Goal: Transaction & Acquisition: Purchase product/service

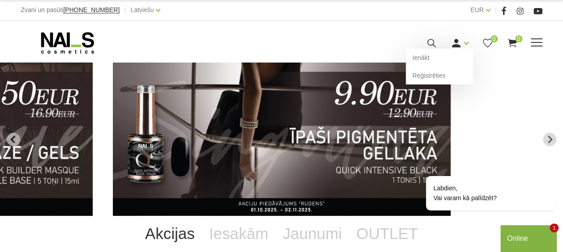
click at [458, 47] on use at bounding box center [456, 43] width 9 height 9
click at [434, 75] on link "Reģistrēties" at bounding box center [439, 76] width 67 height 18
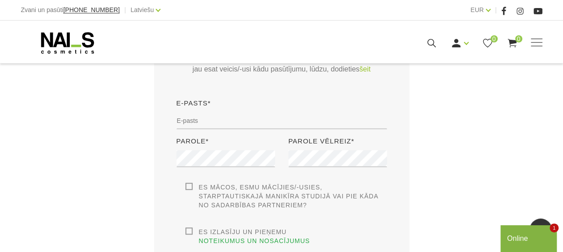
scroll to position [231, 0]
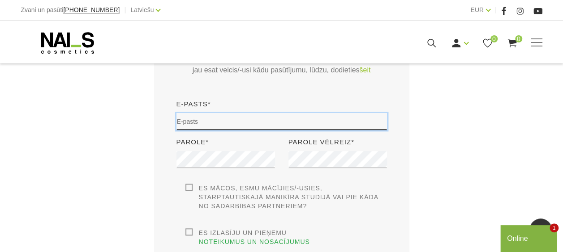
click at [190, 124] on input "email" at bounding box center [281, 121] width 210 height 17
type input "renate.g@live.com"
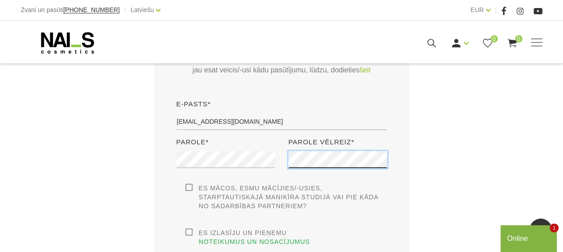
scroll to position [289, 0]
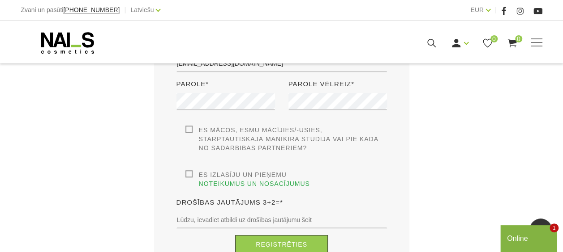
click at [184, 175] on div "Es izlasīju un pieņemu noteikumus un nosacījumus Lai veiktu restrciju, jums ir …" at bounding box center [281, 180] width 210 height 18
click at [187, 173] on label "Es izlasīju un pieņemu noteikumus un nosacījumus" at bounding box center [285, 180] width 201 height 18
click at [0, 0] on input "Es izlasīju un pieņemu noteikumus un nosacījumus" at bounding box center [0, 0] width 0 height 0
click at [188, 174] on label "Es izlasīju un pieņemu noteikumus un nosacījumus" at bounding box center [285, 180] width 201 height 18
click at [0, 0] on input "Es izlasīju un pieņemu noteikumus un nosacījumus" at bounding box center [0, 0] width 0 height 0
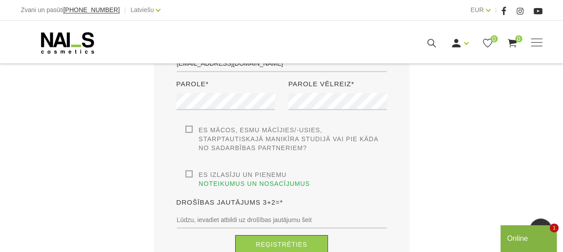
click at [185, 175] on label "Es izlasīju un pieņemu noteikumus un nosacījumus" at bounding box center [285, 180] width 201 height 18
click at [0, 0] on input "Es izlasīju un pieņemu noteikumus un nosacījumus" at bounding box center [0, 0] width 0 height 0
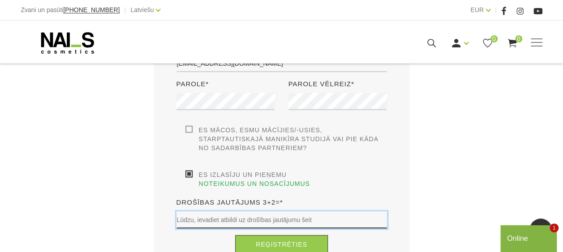
click at [196, 216] on input "text" at bounding box center [281, 220] width 210 height 17
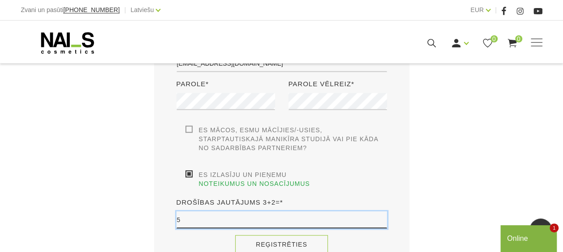
type input "5"
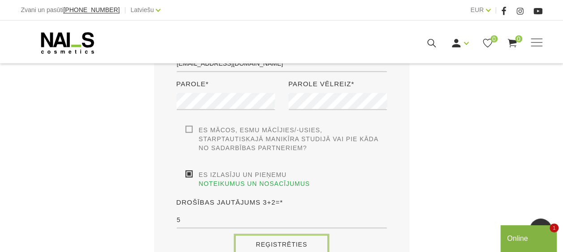
click at [263, 235] on button "Reģistrēties" at bounding box center [281, 244] width 93 height 19
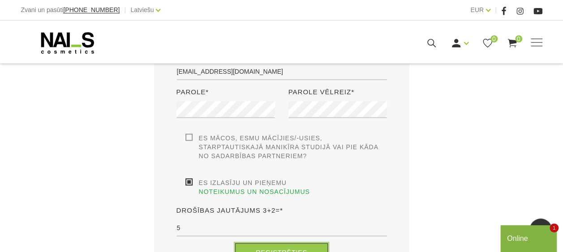
scroll to position [282, 0]
click at [267, 243] on button "Reģistrēties" at bounding box center [281, 252] width 93 height 19
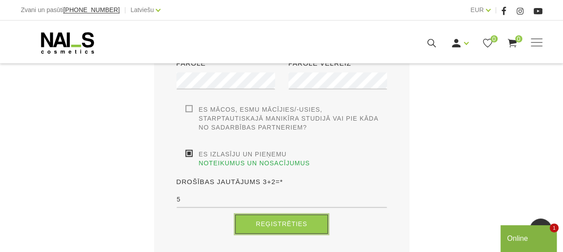
scroll to position [310, 0]
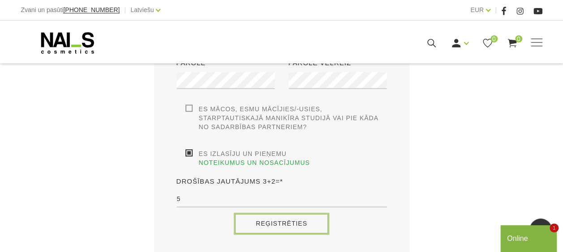
click at [273, 216] on button "Reģistrēties" at bounding box center [281, 223] width 93 height 19
click at [282, 214] on button "Reģistrēties" at bounding box center [281, 223] width 93 height 19
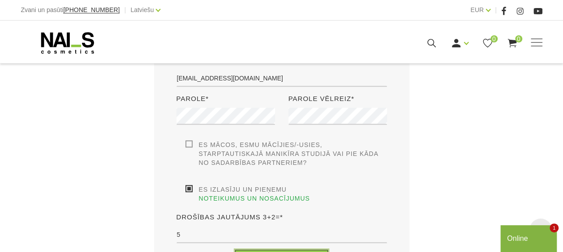
scroll to position [275, 0]
click at [304, 194] on link "noteikumus un nosacījumus" at bounding box center [254, 198] width 111 height 9
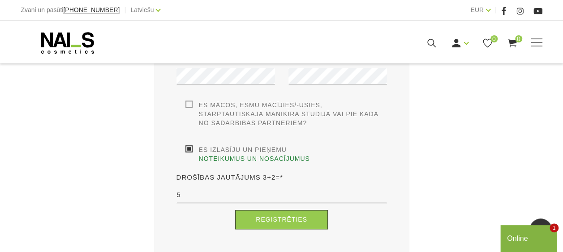
scroll to position [316, 0]
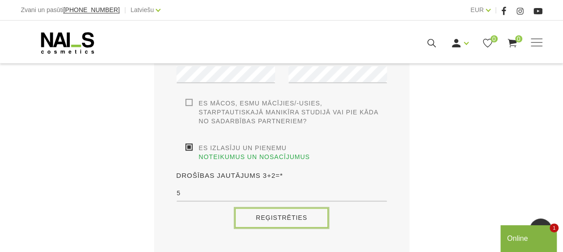
click at [283, 209] on button "Reģistrēties" at bounding box center [281, 218] width 93 height 19
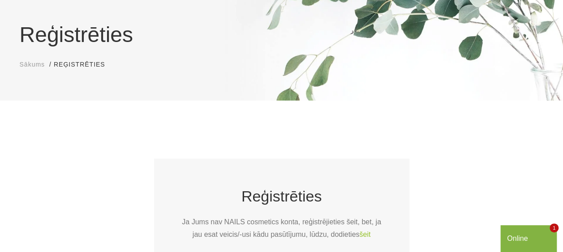
scroll to position [0, 0]
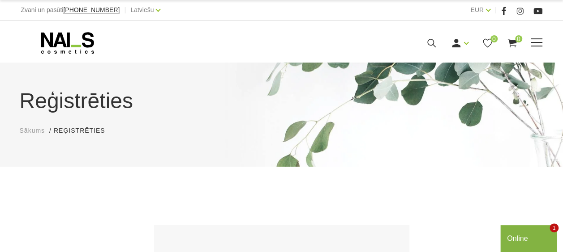
click at [66, 41] on icon at bounding box center [68, 43] width 94 height 22
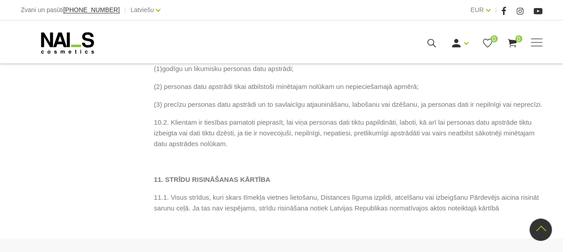
scroll to position [2647, 0]
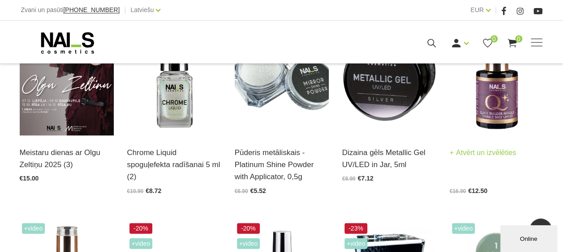
scroll to position [268, 0]
click at [498, 122] on img at bounding box center [496, 70] width 94 height 129
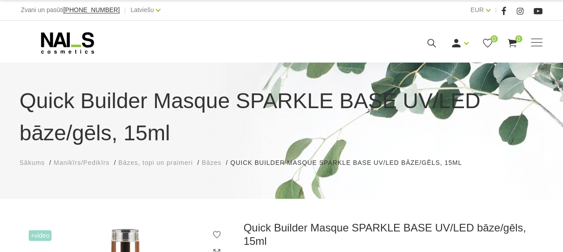
click at [90, 164] on span "Manikīrs/Pedikīrs" at bounding box center [82, 162] width 56 height 7
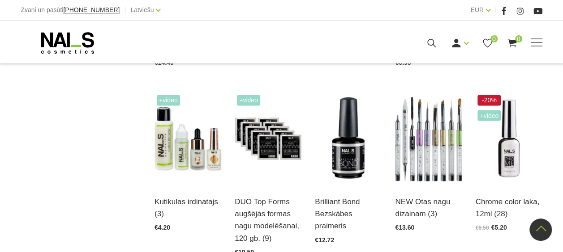
scroll to position [739, 0]
click at [173, 140] on img at bounding box center [187, 139] width 67 height 92
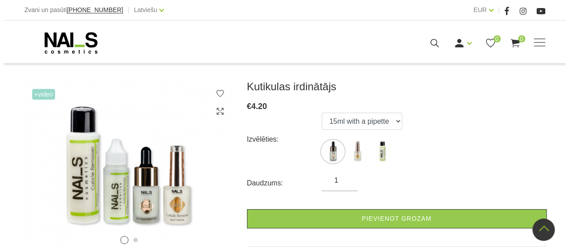
scroll to position [106, 0]
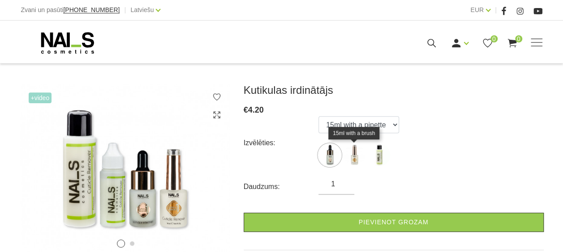
click at [355, 158] on img at bounding box center [354, 155] width 22 height 22
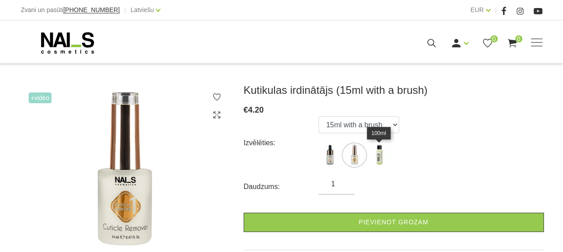
click at [384, 149] on img at bounding box center [379, 155] width 22 height 22
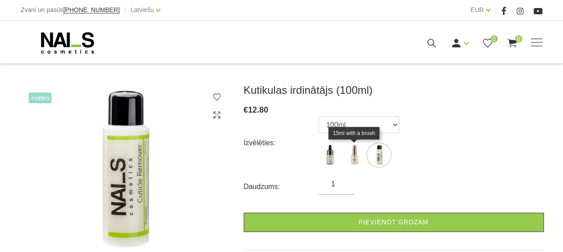
click at [353, 158] on img at bounding box center [354, 155] width 22 height 22
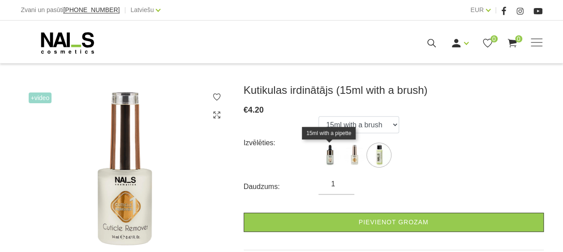
click at [327, 158] on img at bounding box center [329, 155] width 22 height 22
select select "363"
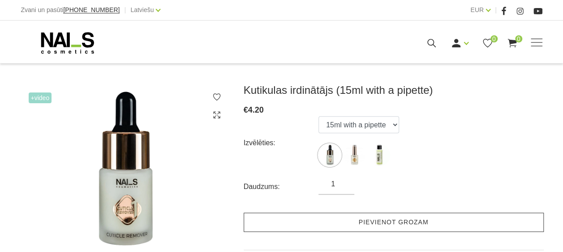
click at [372, 220] on link "Pievienot grozam" at bounding box center [394, 222] width 300 height 19
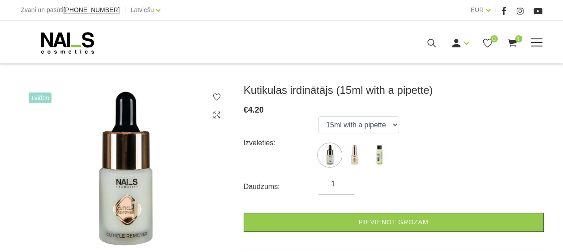
click at [510, 40] on use at bounding box center [511, 43] width 9 height 9
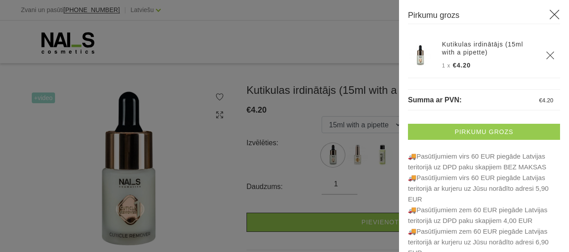
click at [490, 132] on link "Pirkumu grozs" at bounding box center [484, 132] width 152 height 16
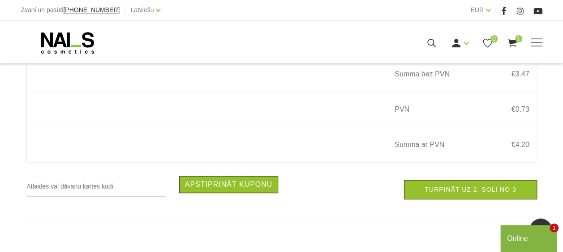
scroll to position [257, 0]
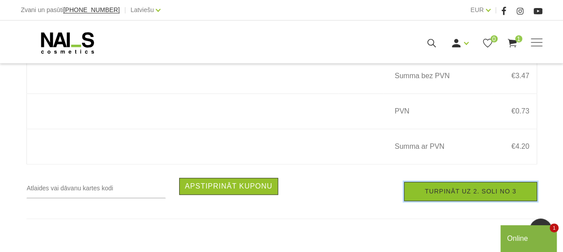
click at [432, 197] on link "Turpināt uz 2. soli no 3" at bounding box center [470, 191] width 133 height 19
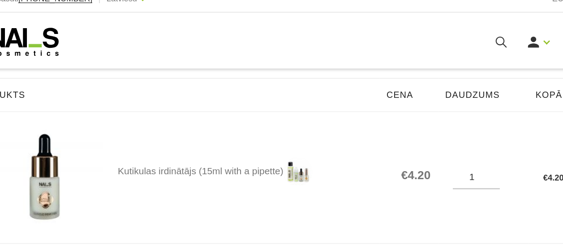
scroll to position [119, 0]
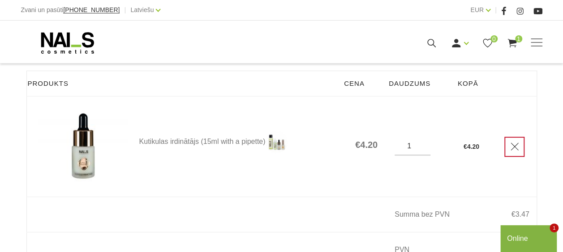
click at [514, 149] on icon "Delete" at bounding box center [514, 146] width 9 height 9
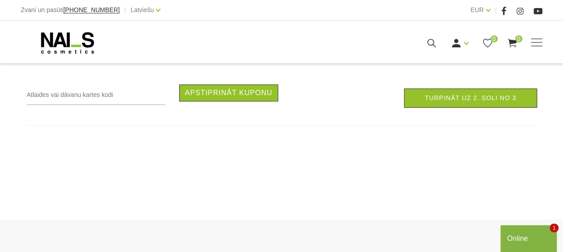
scroll to position [0, 0]
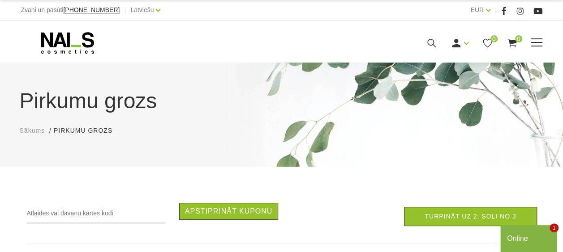
click at [67, 41] on use at bounding box center [67, 42] width 53 height 21
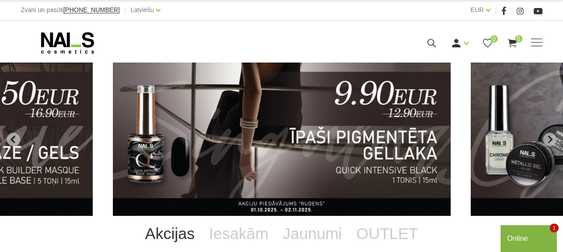
click at [327, 157] on img "3 of 11" at bounding box center [282, 140] width 338 height 154
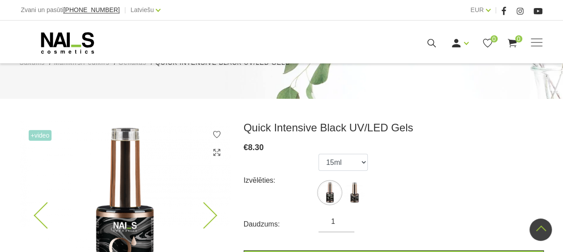
scroll to position [58, 0]
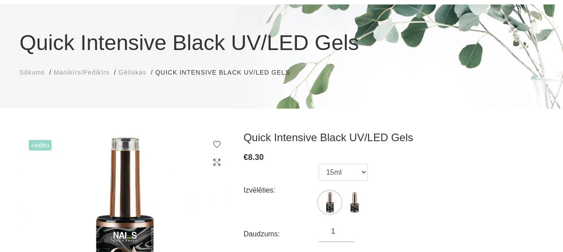
click at [138, 73] on span "Gēllakas" at bounding box center [132, 72] width 28 height 7
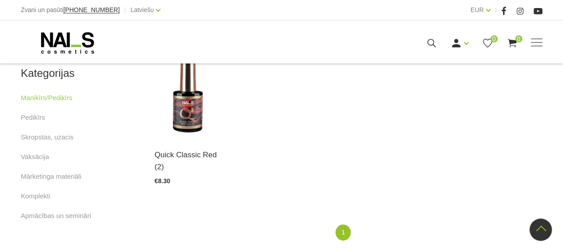
scroll to position [586, 0]
click at [31, 158] on link "Vaksācija" at bounding box center [35, 156] width 28 height 11
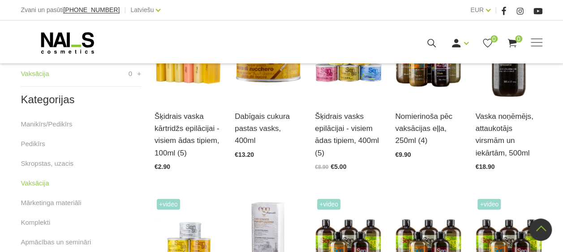
scroll to position [270, 0]
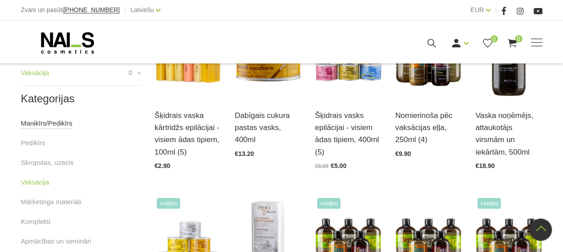
click at [39, 125] on link "Manikīrs/Pedikīrs" at bounding box center [46, 123] width 51 height 11
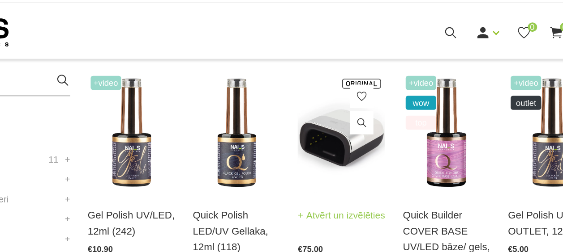
scroll to position [214, 0]
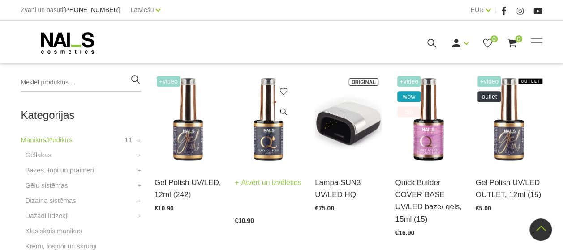
click at [268, 131] on img at bounding box center [268, 120] width 67 height 92
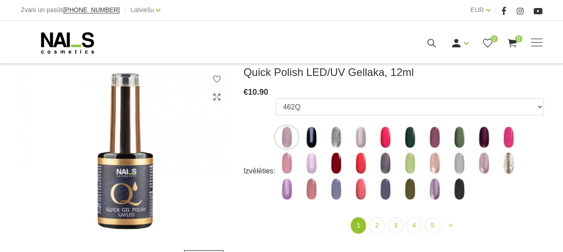
scroll to position [124, 0]
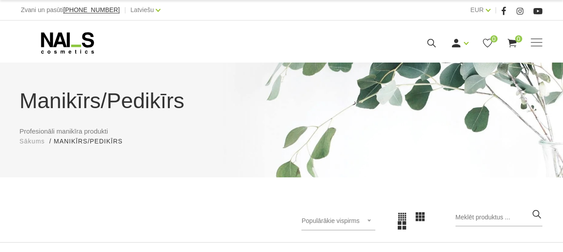
scroll to position [209, 0]
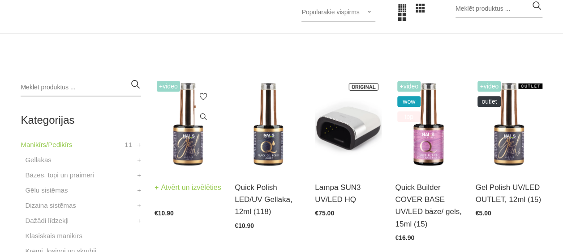
click at [191, 141] on img at bounding box center [187, 125] width 67 height 92
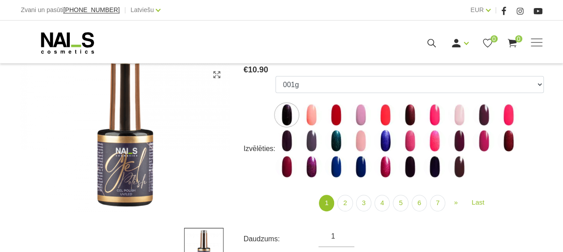
scroll to position [130, 0]
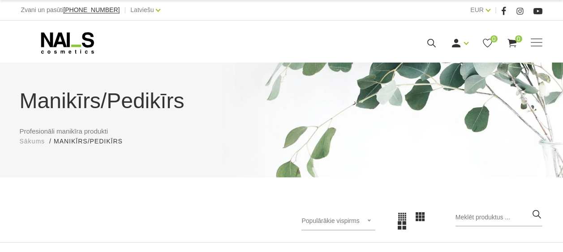
scroll to position [209, 0]
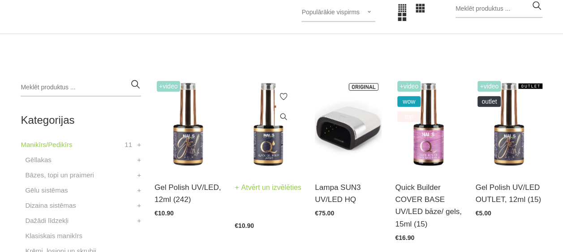
click at [273, 143] on img at bounding box center [268, 125] width 67 height 92
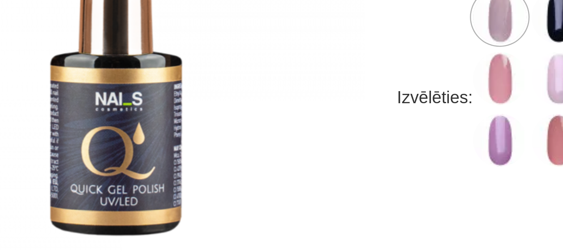
scroll to position [110, 0]
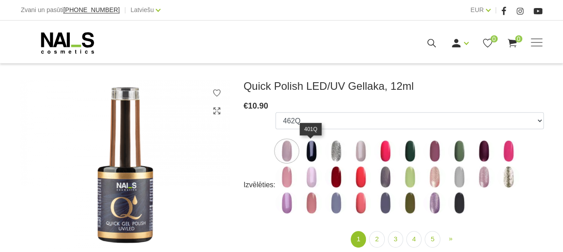
click at [308, 147] on img at bounding box center [311, 151] width 22 height 22
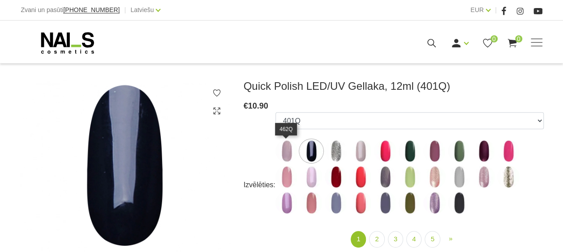
click at [287, 147] on img at bounding box center [286, 151] width 22 height 22
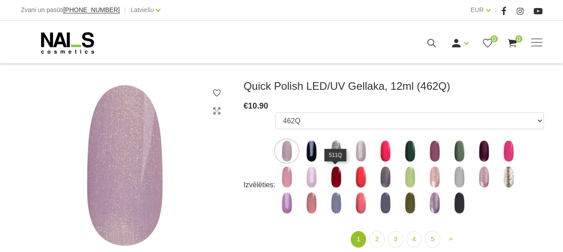
click at [335, 177] on img at bounding box center [336, 177] width 22 height 22
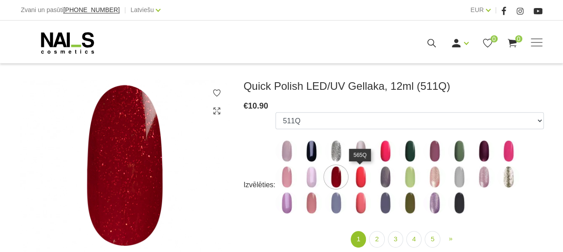
click at [355, 181] on img at bounding box center [360, 177] width 22 height 22
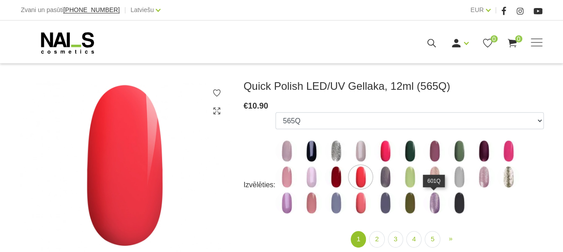
click at [423, 206] on img at bounding box center [434, 203] width 22 height 22
select select "4367"
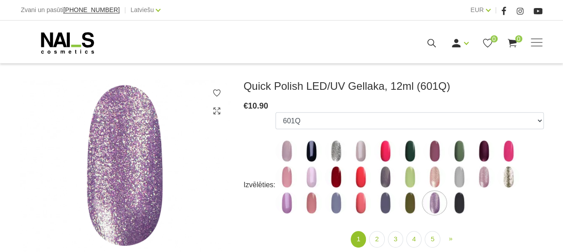
click at [422, 206] on ul "462Q 401Q 443Q 445Q 569Q 560Q 552Q 568Q 510Q 413Q 529Q 484Q 511Q 565Q 459Q 538Q…" at bounding box center [409, 165] width 268 height 106
click at [375, 240] on link "2" at bounding box center [376, 239] width 15 height 17
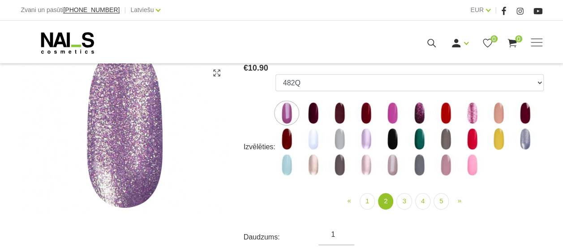
scroll to position [149, 0]
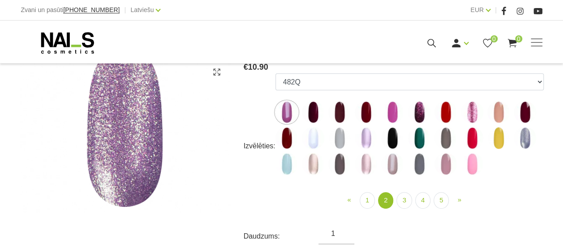
click at [442, 107] on img at bounding box center [445, 112] width 22 height 22
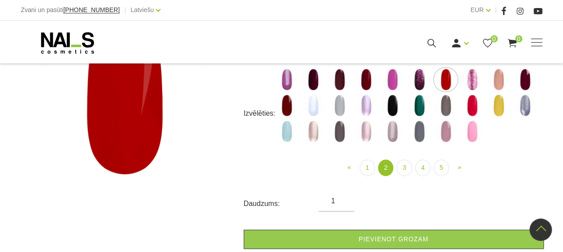
scroll to position [123, 0]
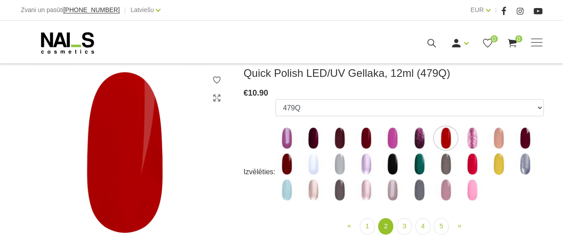
click at [286, 137] on img at bounding box center [286, 138] width 22 height 22
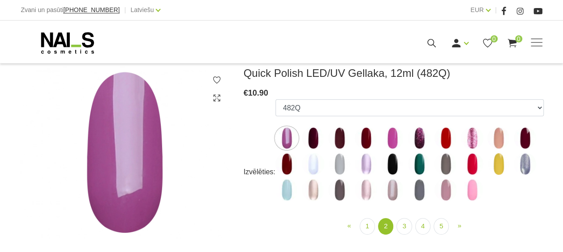
click at [417, 137] on img at bounding box center [419, 138] width 22 height 22
select select "4377"
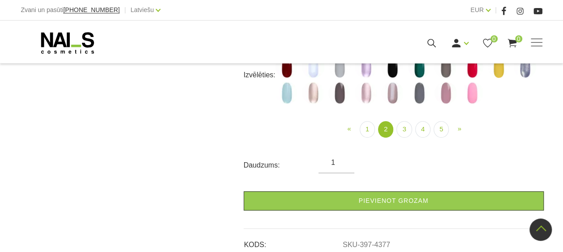
scroll to position [216, 0]
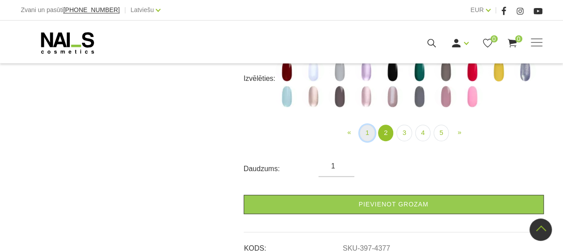
click at [369, 128] on link "1" at bounding box center [366, 133] width 15 height 17
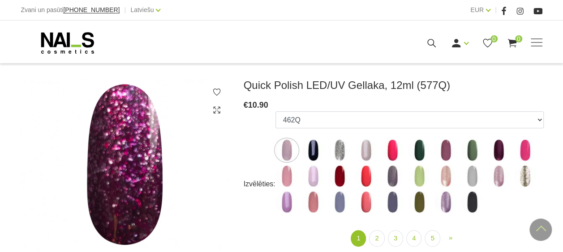
scroll to position [110, 0]
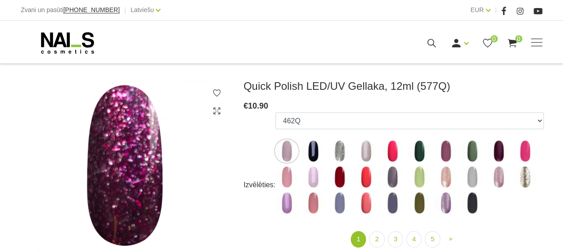
click at [336, 149] on img at bounding box center [339, 151] width 22 height 22
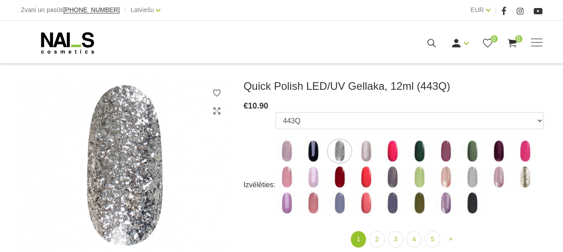
click at [339, 174] on img at bounding box center [339, 177] width 22 height 22
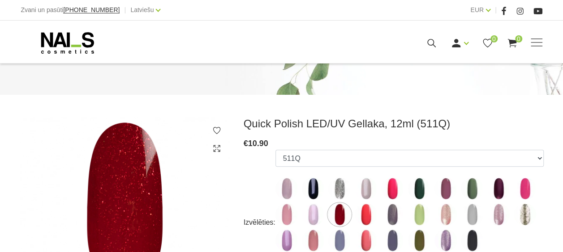
scroll to position [143, 0]
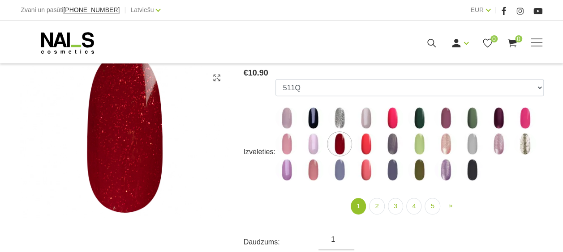
click at [282, 140] on img at bounding box center [286, 144] width 22 height 22
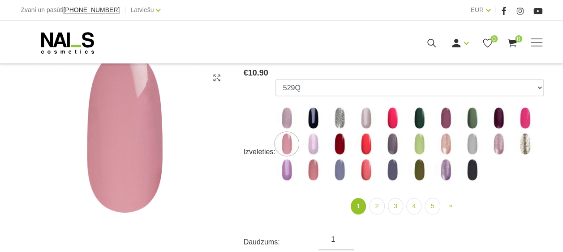
click at [334, 117] on img at bounding box center [339, 118] width 22 height 22
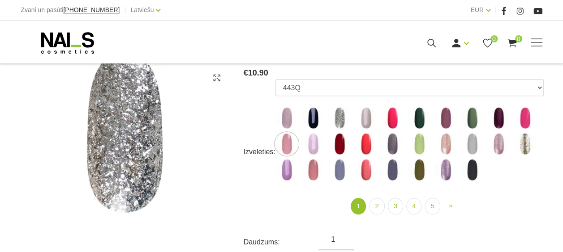
click at [367, 143] on img at bounding box center [366, 144] width 22 height 22
select select "4345"
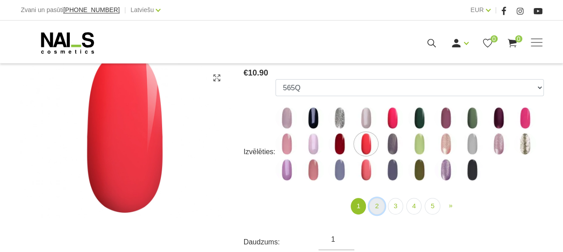
click at [376, 207] on link "2" at bounding box center [376, 206] width 15 height 17
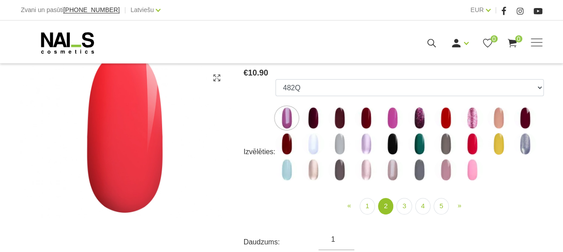
click at [445, 118] on img at bounding box center [445, 118] width 22 height 22
select select "4378"
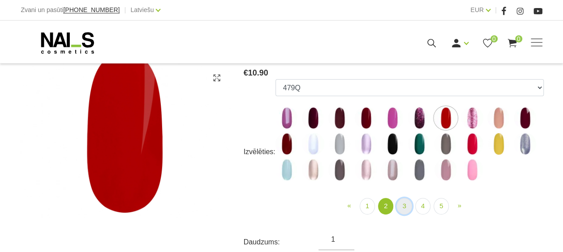
click at [399, 210] on link "3" at bounding box center [403, 206] width 15 height 17
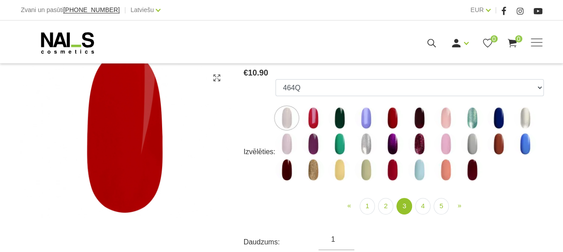
click at [318, 124] on img at bounding box center [313, 118] width 22 height 22
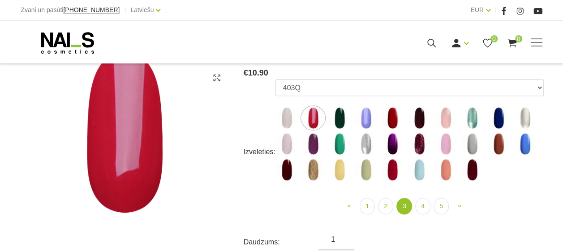
click at [387, 124] on img at bounding box center [392, 118] width 22 height 22
select select "4424"
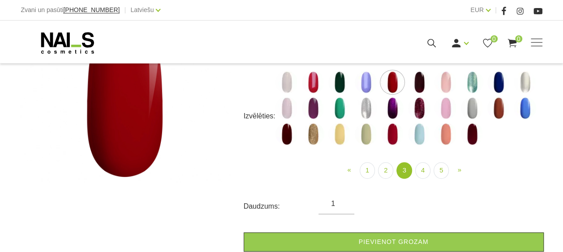
scroll to position [151, 0]
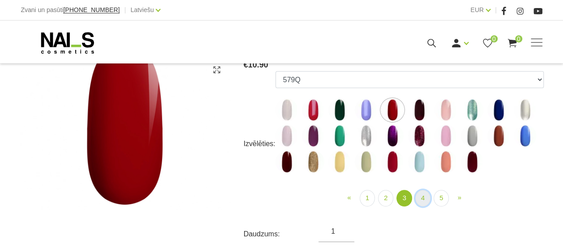
click at [420, 196] on link "4" at bounding box center [422, 198] width 15 height 17
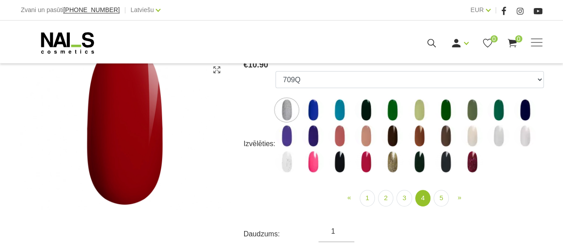
click at [364, 157] on img at bounding box center [366, 162] width 22 height 22
select select "6310"
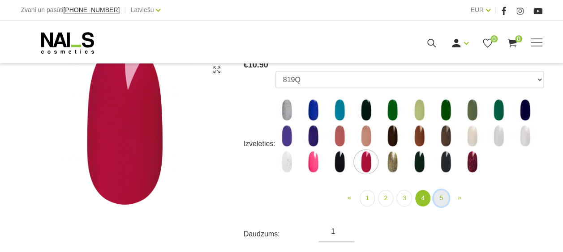
click at [438, 199] on link "5" at bounding box center [440, 198] width 15 height 17
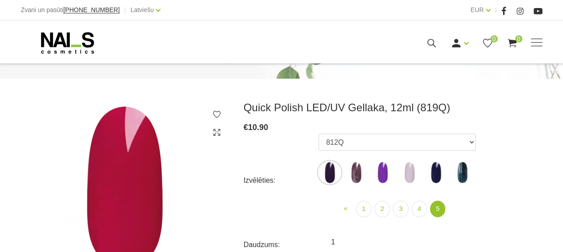
scroll to position [88, 0]
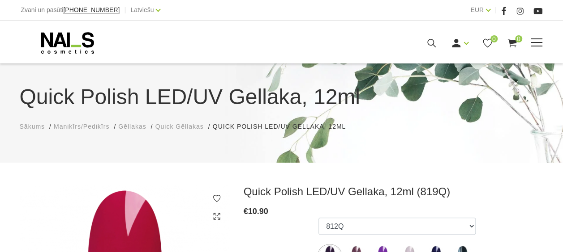
scroll to position [0, 0]
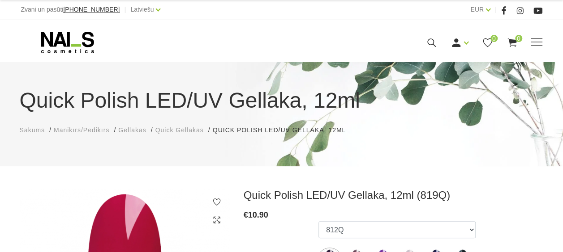
click at [183, 128] on span "Quick Gēllakas" at bounding box center [179, 130] width 48 height 7
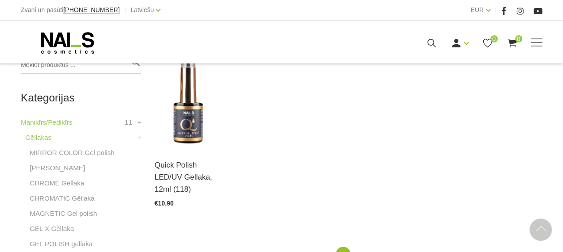
scroll to position [222, 0]
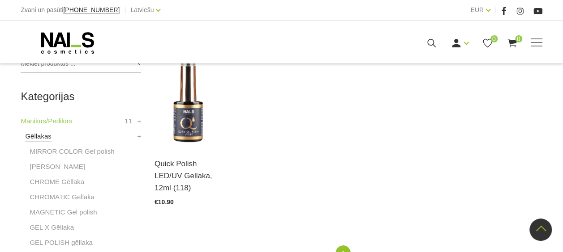
click at [39, 138] on link "Gēllakas" at bounding box center [38, 136] width 26 height 11
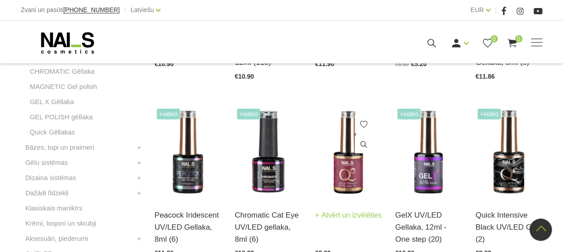
scroll to position [347, 0]
click at [348, 176] on img at bounding box center [348, 153] width 67 height 92
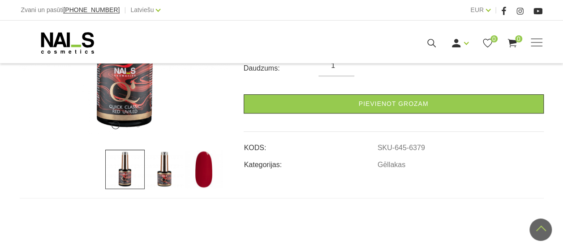
scroll to position [225, 0]
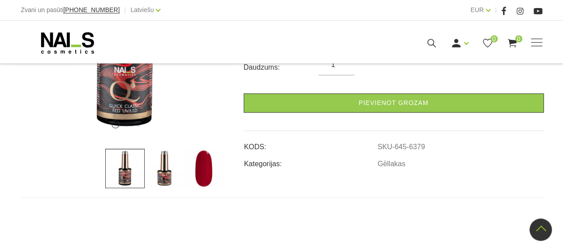
click at [161, 175] on img at bounding box center [164, 168] width 39 height 39
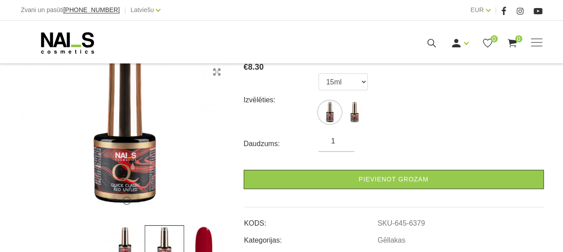
scroll to position [150, 0]
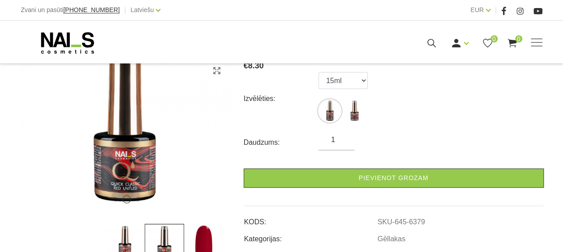
click at [128, 232] on img at bounding box center [124, 243] width 39 height 39
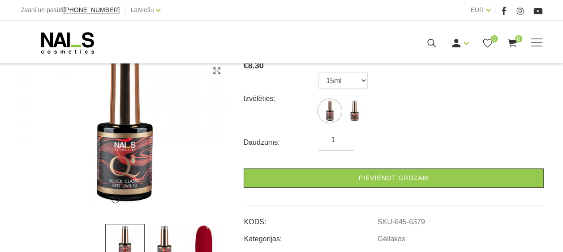
click at [166, 237] on img at bounding box center [164, 243] width 39 height 39
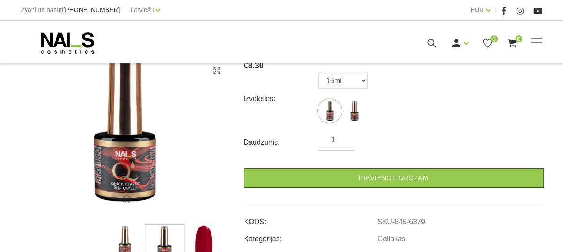
click at [130, 237] on img at bounding box center [124, 243] width 39 height 39
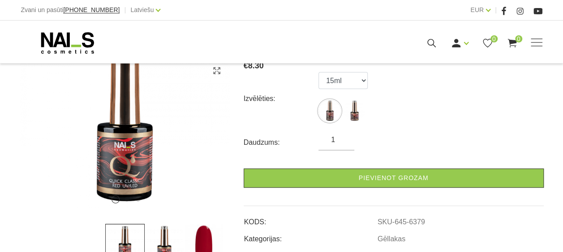
click at [203, 240] on img at bounding box center [203, 243] width 39 height 39
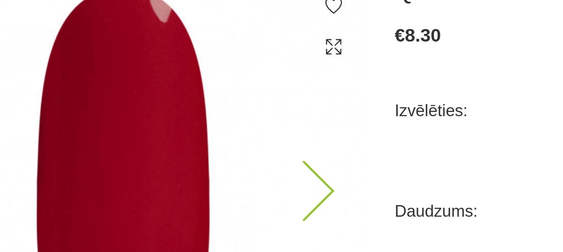
scroll to position [117, 0]
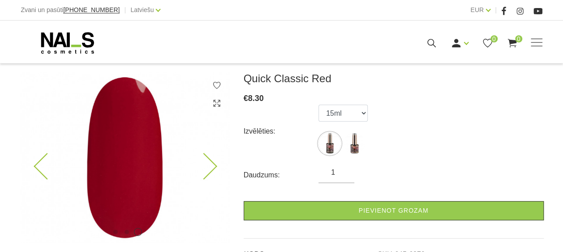
click at [41, 163] on icon at bounding box center [47, 167] width 26 height 26
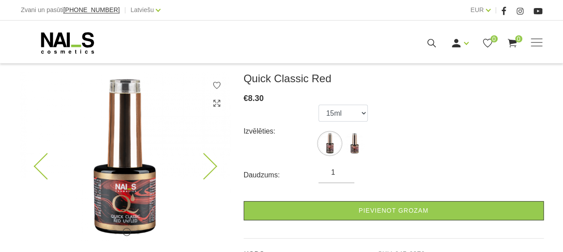
click at [41, 163] on icon at bounding box center [47, 167] width 26 height 26
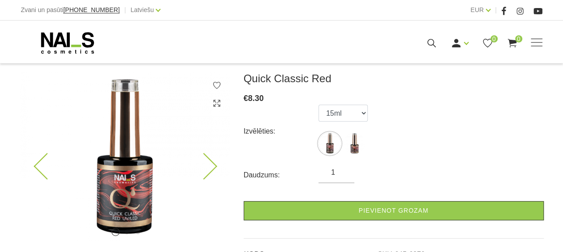
click at [218, 170] on img at bounding box center [125, 157] width 210 height 171
click at [206, 169] on icon at bounding box center [203, 167] width 26 height 26
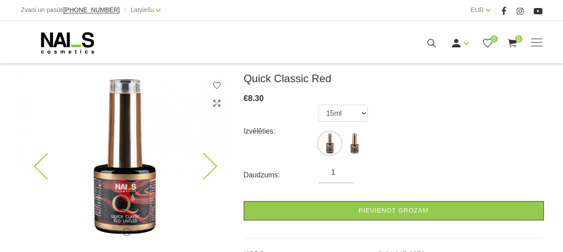
click at [206, 169] on icon at bounding box center [203, 167] width 26 height 26
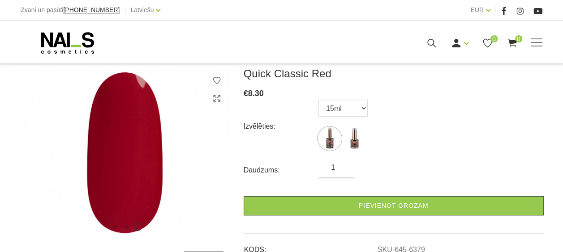
scroll to position [122, 0]
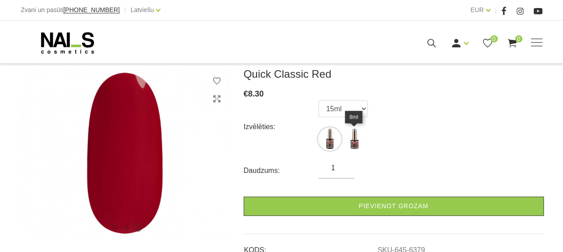
click at [354, 138] on img at bounding box center [354, 139] width 22 height 22
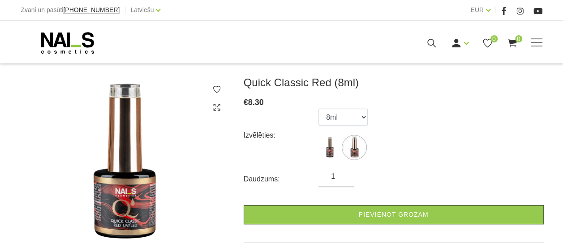
scroll to position [116, 0]
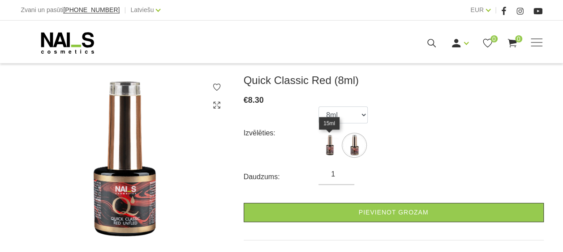
click at [326, 144] on img at bounding box center [329, 145] width 22 height 22
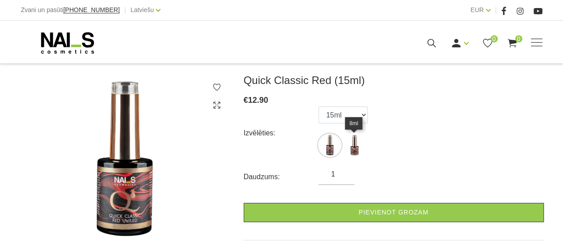
click at [351, 147] on img at bounding box center [354, 145] width 22 height 22
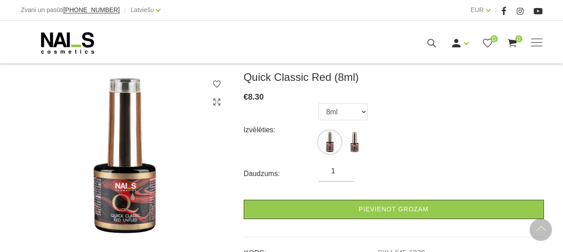
scroll to position [118, 0]
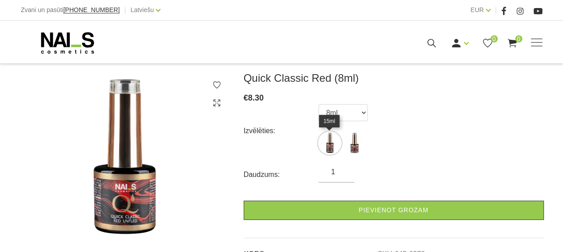
click at [329, 143] on img at bounding box center [329, 143] width 22 height 22
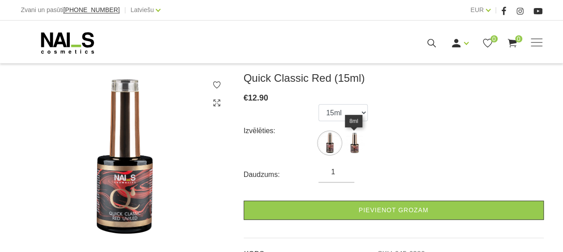
click at [354, 144] on img at bounding box center [354, 143] width 22 height 22
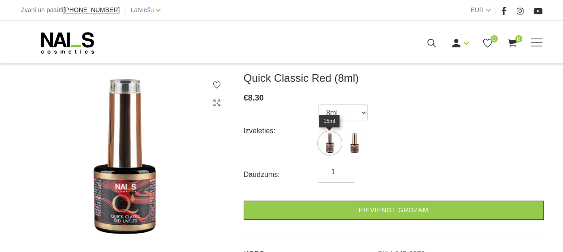
click at [330, 145] on img at bounding box center [329, 143] width 22 height 22
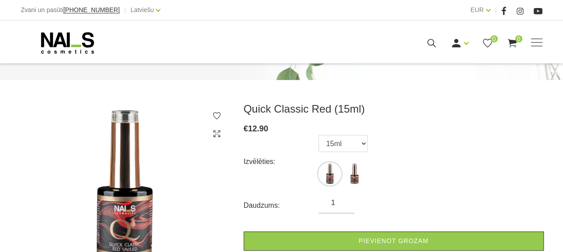
scroll to position [86, 0]
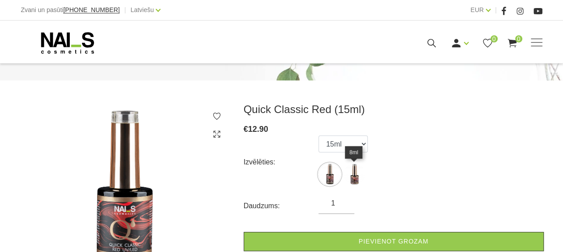
click at [357, 174] on img at bounding box center [354, 174] width 22 height 22
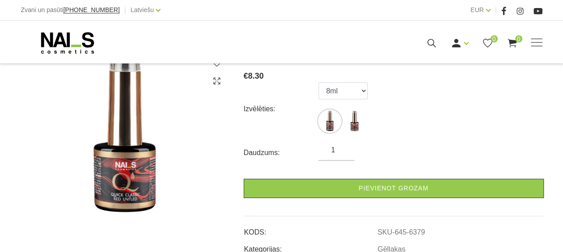
scroll to position [147, 0]
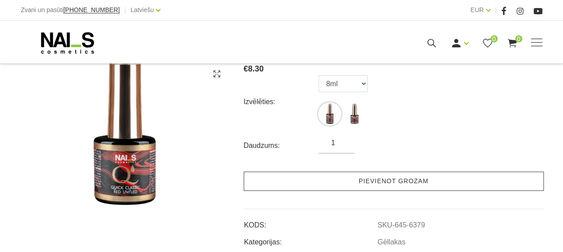
click at [404, 182] on link "Pievienot grozam" at bounding box center [394, 181] width 300 height 19
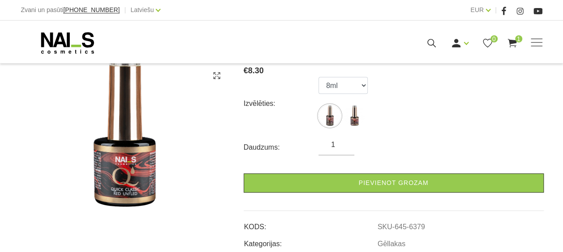
scroll to position [146, 0]
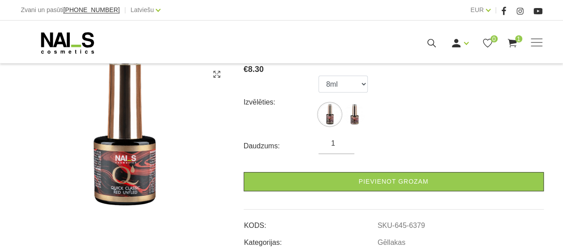
click at [131, 168] on img at bounding box center [125, 129] width 210 height 173
click at [330, 115] on img at bounding box center [329, 114] width 22 height 22
select select "6380"
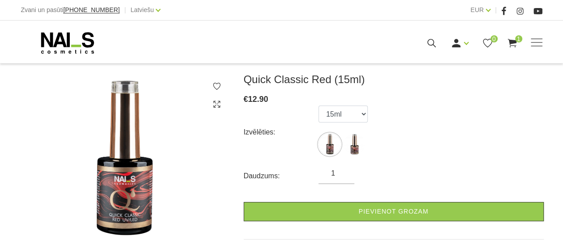
scroll to position [0, 0]
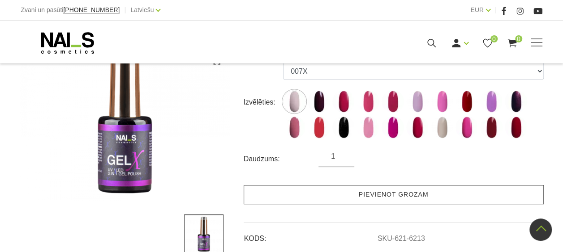
scroll to position [158, 0]
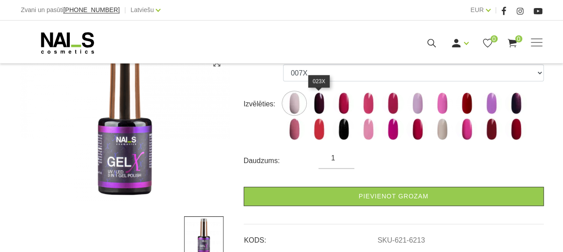
click at [318, 103] on img at bounding box center [319, 103] width 22 height 22
select select "6217"
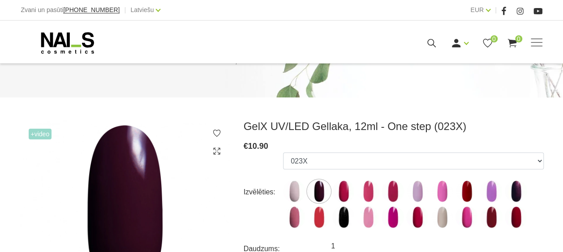
scroll to position [69, 0]
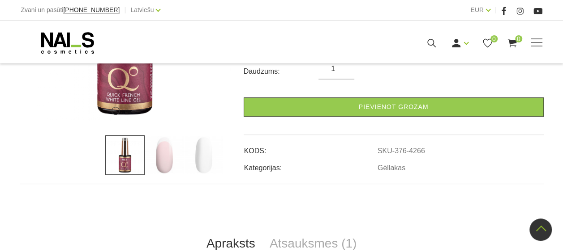
scroll to position [240, 0]
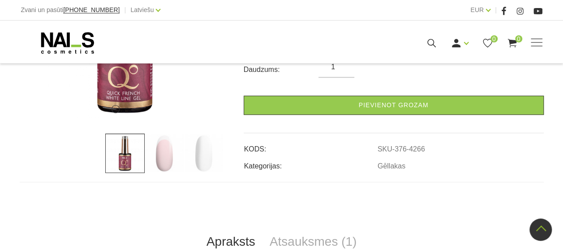
click at [166, 154] on img at bounding box center [164, 153] width 39 height 39
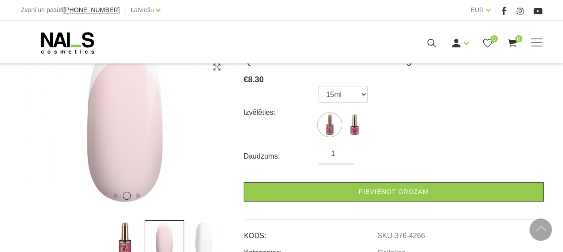
scroll to position [157, 0]
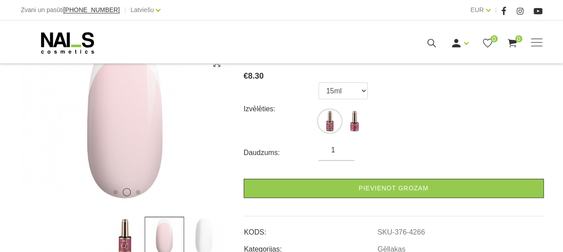
click at [205, 233] on img at bounding box center [203, 236] width 39 height 39
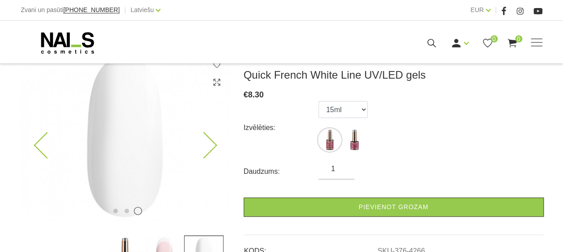
scroll to position [142, 0]
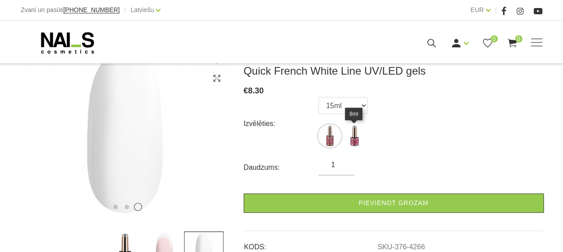
click at [352, 144] on img at bounding box center [354, 136] width 22 height 22
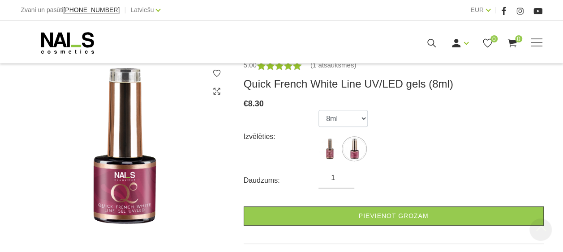
scroll to position [129, 0]
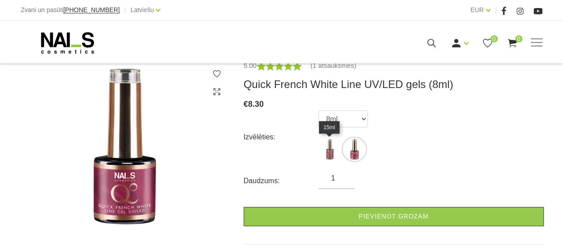
click at [329, 146] on img at bounding box center [329, 149] width 22 height 22
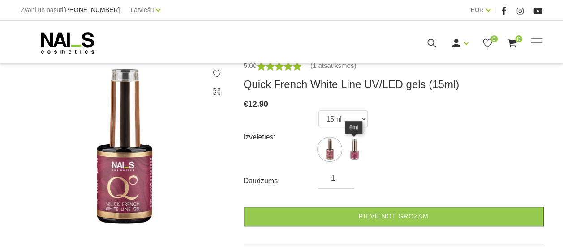
click at [357, 152] on img at bounding box center [354, 149] width 22 height 22
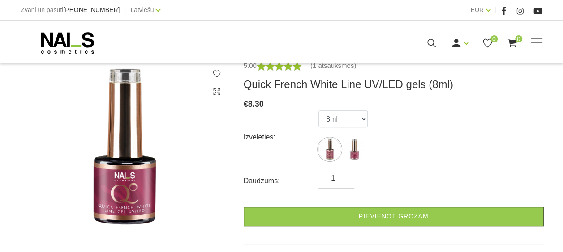
click at [353, 147] on img at bounding box center [354, 149] width 22 height 22
click at [327, 150] on img at bounding box center [329, 149] width 22 height 22
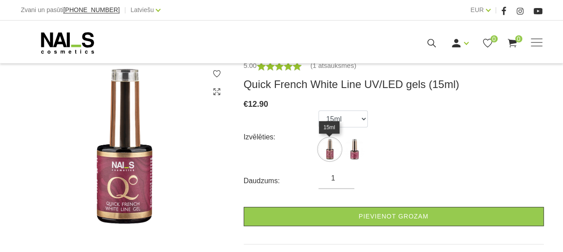
click at [327, 150] on img at bounding box center [329, 149] width 22 height 22
click at [352, 148] on img at bounding box center [354, 149] width 22 height 22
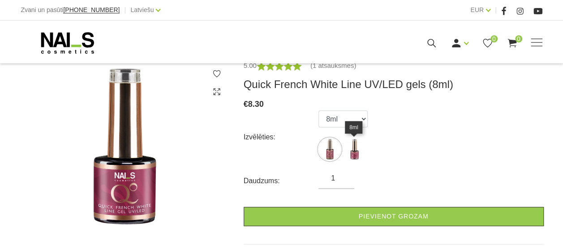
click at [352, 148] on img at bounding box center [354, 149] width 22 height 22
click at [355, 148] on img at bounding box center [354, 149] width 22 height 22
click at [419, 161] on div "Izvēlēties: 15ml 8ml" at bounding box center [394, 138] width 300 height 54
click at [324, 148] on img at bounding box center [329, 149] width 22 height 22
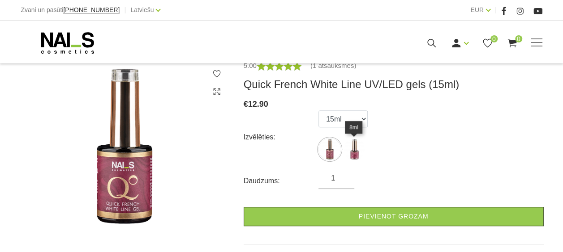
click at [353, 151] on img at bounding box center [354, 149] width 22 height 22
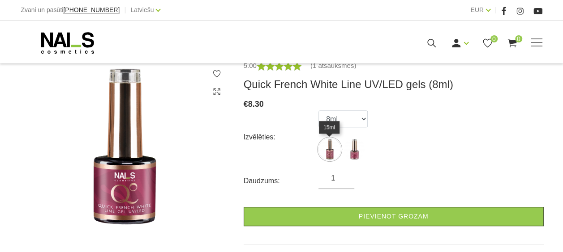
click at [325, 150] on img at bounding box center [329, 149] width 22 height 22
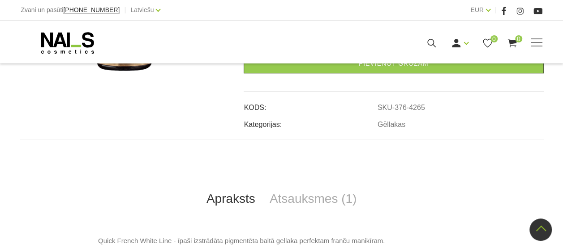
scroll to position [325, 0]
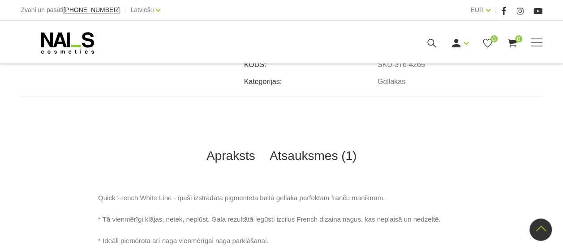
click at [295, 158] on link "Atsauksmes (1)" at bounding box center [313, 156] width 102 height 30
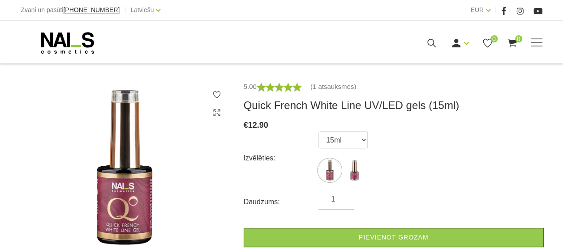
scroll to position [107, 0]
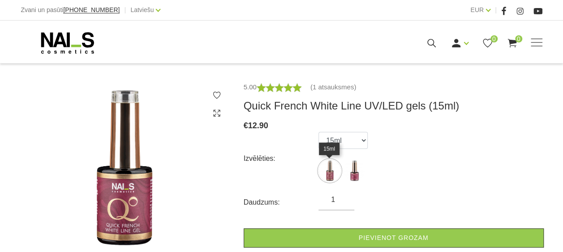
click at [326, 169] on img at bounding box center [329, 171] width 22 height 22
click at [329, 171] on img at bounding box center [329, 171] width 22 height 22
click at [329, 173] on img at bounding box center [329, 171] width 22 height 22
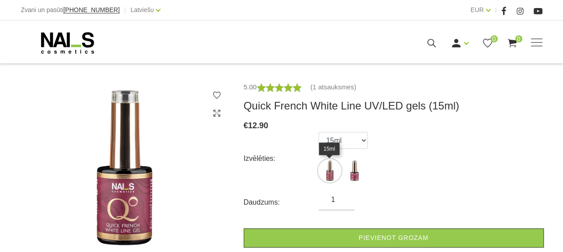
click at [324, 173] on img at bounding box center [329, 171] width 22 height 22
click at [329, 171] on img at bounding box center [329, 171] width 22 height 22
click at [422, 167] on div "Izvēlēties: 15ml 8ml" at bounding box center [394, 159] width 300 height 54
click at [329, 171] on img at bounding box center [329, 171] width 22 height 22
click at [361, 169] on img at bounding box center [354, 171] width 22 height 22
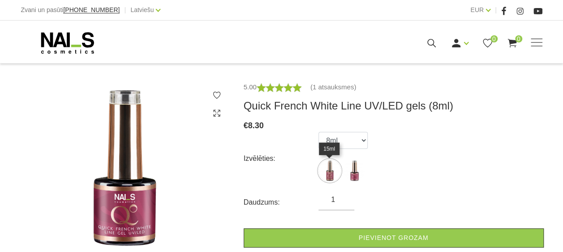
click at [329, 173] on img at bounding box center [329, 171] width 22 height 22
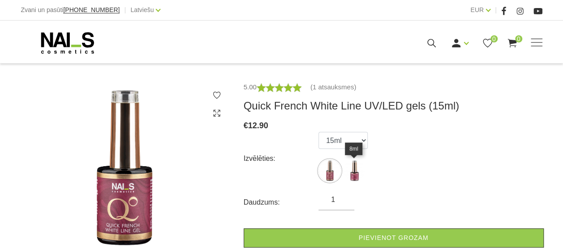
click at [351, 169] on img at bounding box center [354, 171] width 22 height 22
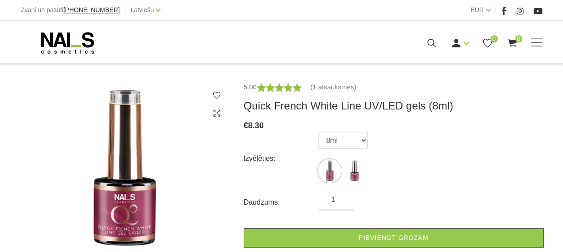
click at [314, 175] on div "Izvēlēties: 15ml 8ml" at bounding box center [394, 159] width 300 height 54
click at [329, 174] on img at bounding box center [329, 171] width 22 height 22
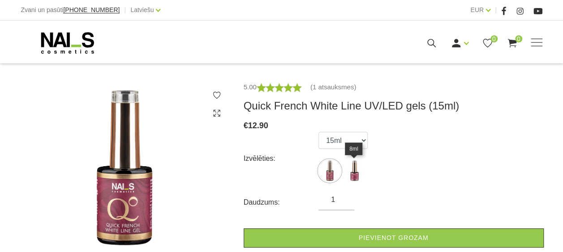
click at [359, 167] on img at bounding box center [354, 171] width 22 height 22
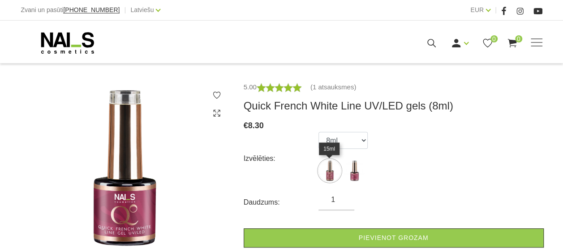
click at [329, 170] on img at bounding box center [329, 171] width 22 height 22
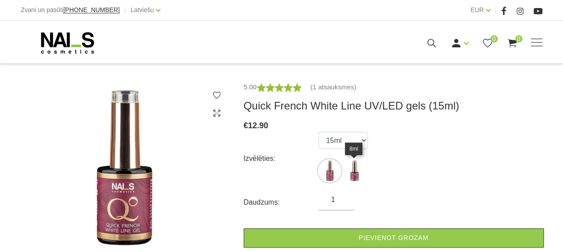
click at [356, 170] on img at bounding box center [354, 171] width 22 height 22
select select "4266"
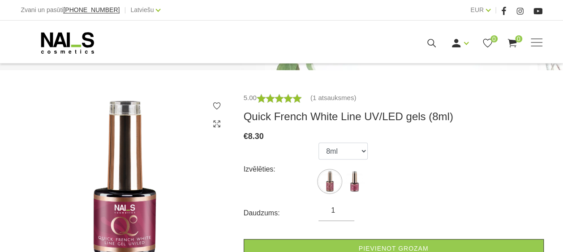
scroll to position [96, 0]
click at [145, 179] on img at bounding box center [125, 179] width 210 height 173
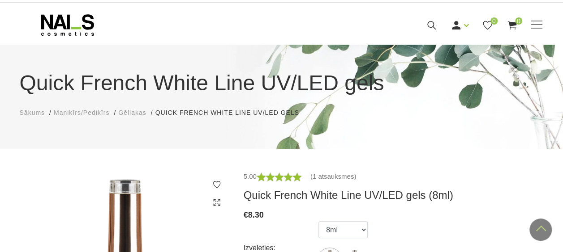
scroll to position [0, 0]
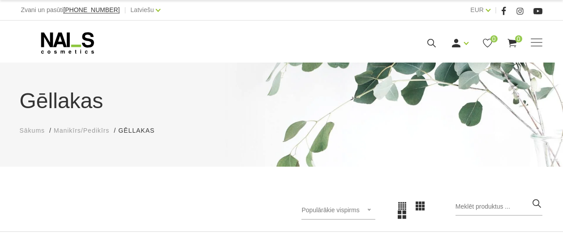
scroll to position [81, 0]
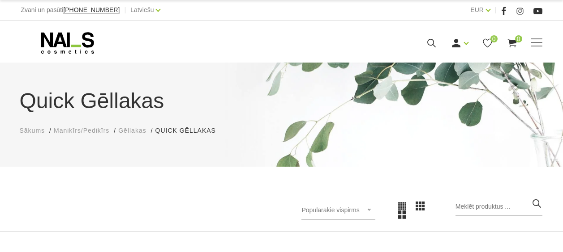
scroll to position [81, 0]
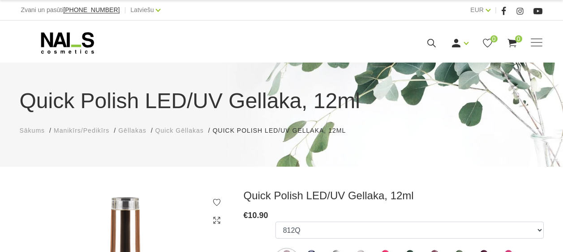
select select "6315"
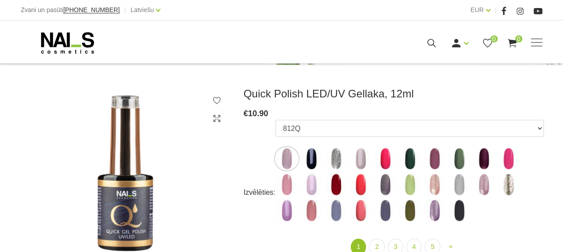
scroll to position [103, 0]
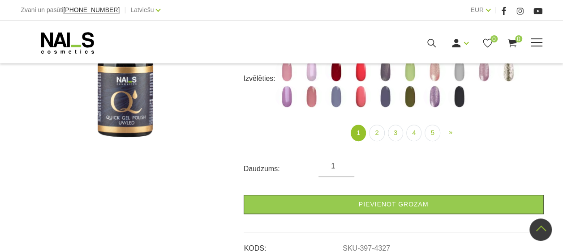
scroll to position [110, 0]
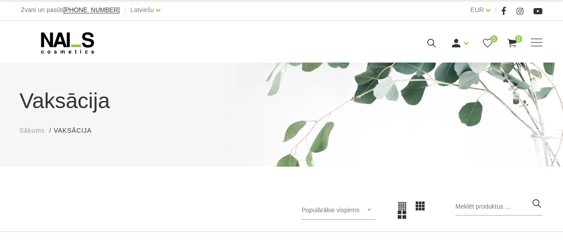
scroll to position [81, 0]
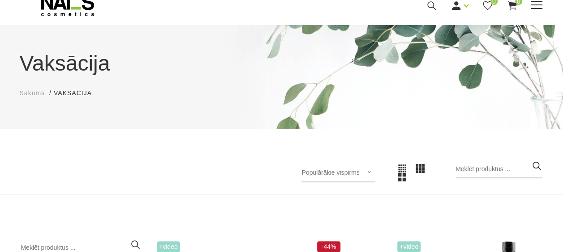
scroll to position [37, 0]
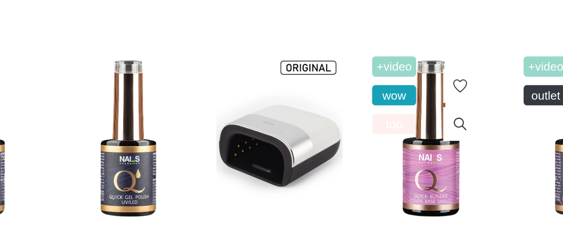
scroll to position [209, 0]
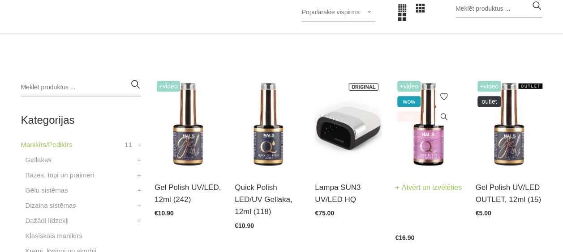
click at [429, 140] on img at bounding box center [428, 125] width 67 height 92
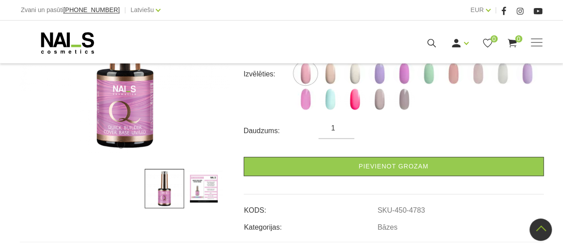
scroll to position [204, 0]
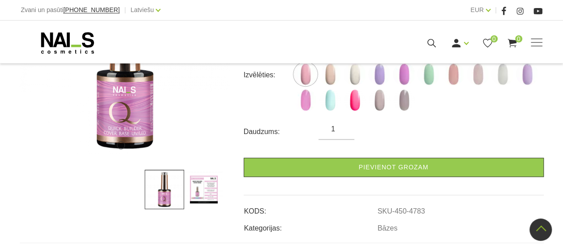
click at [203, 187] on img at bounding box center [203, 189] width 39 height 39
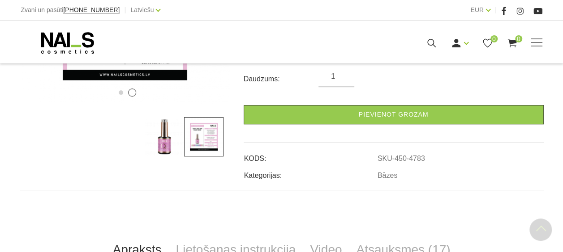
scroll to position [257, 0]
click at [165, 142] on img at bounding box center [164, 136] width 39 height 39
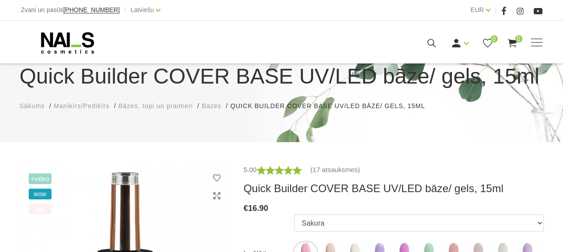
scroll to position [24, 0]
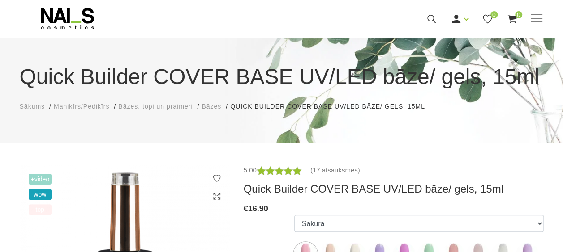
click at [37, 182] on span "+Video" at bounding box center [40, 179] width 23 height 11
click at [36, 180] on span "+Video" at bounding box center [40, 179] width 23 height 11
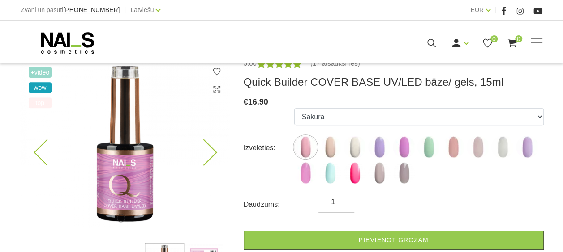
scroll to position [132, 0]
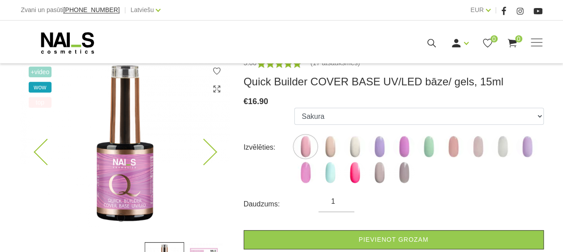
click at [209, 154] on icon at bounding box center [203, 152] width 26 height 26
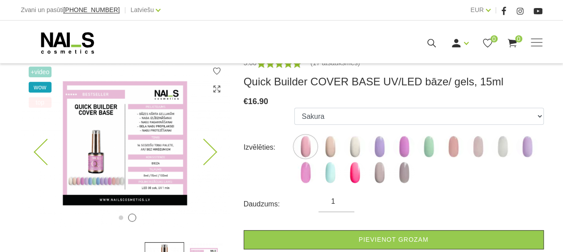
click at [209, 154] on icon at bounding box center [203, 152] width 26 height 26
click at [211, 157] on icon at bounding box center [203, 152] width 26 height 26
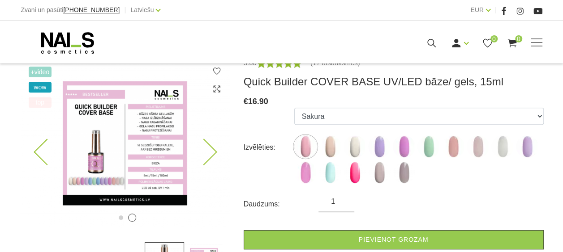
click at [211, 157] on icon at bounding box center [203, 152] width 26 height 26
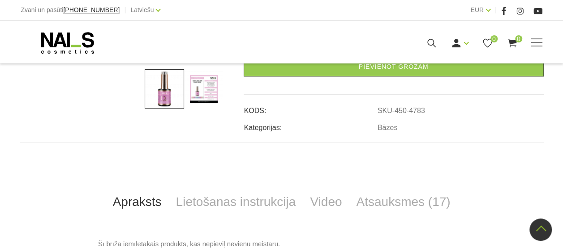
scroll to position [305, 0]
click at [333, 203] on link "Video" at bounding box center [326, 202] width 46 height 30
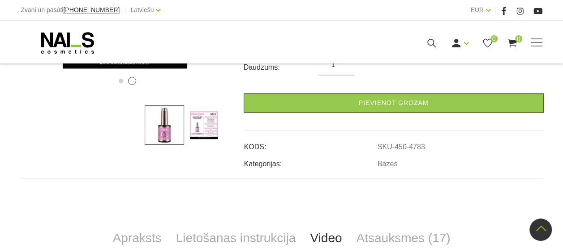
scroll to position [232, 0]
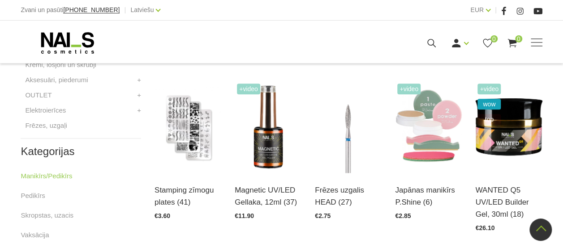
scroll to position [396, 0]
click at [346, 140] on img at bounding box center [348, 127] width 67 height 92
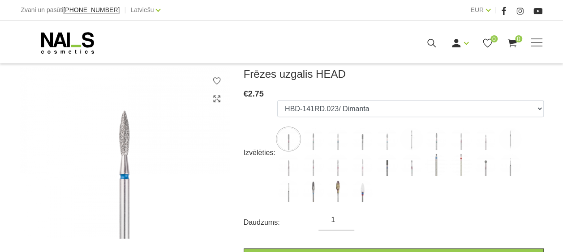
scroll to position [126, 0]
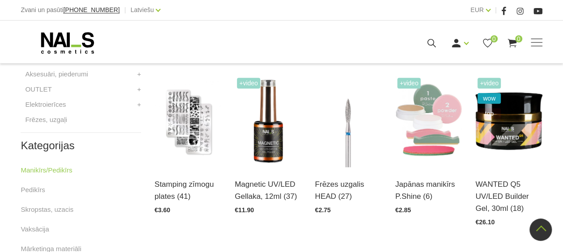
scroll to position [402, 0]
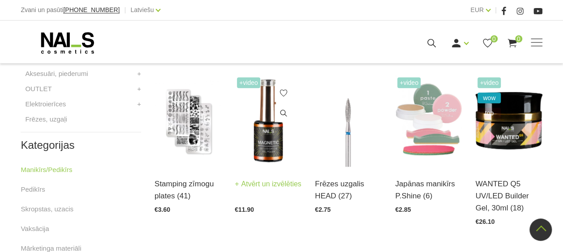
click at [266, 134] on img at bounding box center [268, 121] width 67 height 92
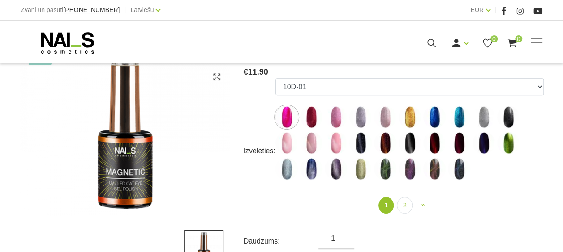
scroll to position [145, 0]
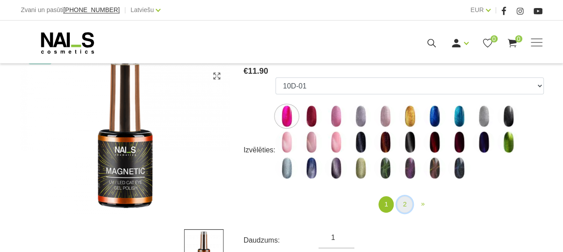
click at [405, 206] on link "2" at bounding box center [404, 205] width 15 height 17
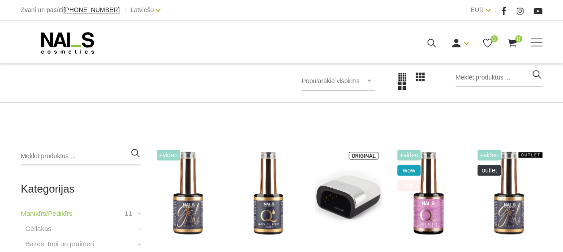
scroll to position [142, 0]
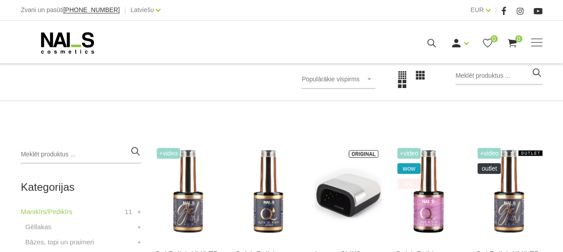
click at [355, 82] on span "Populārākie vispirms" at bounding box center [330, 79] width 58 height 7
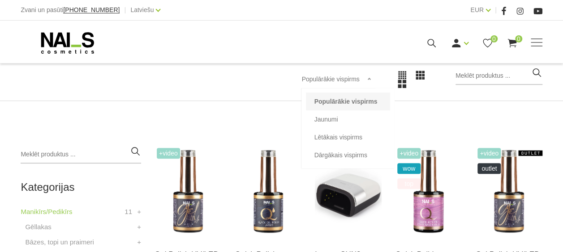
click at [345, 82] on span "Populārākie vispirms" at bounding box center [330, 79] width 58 height 7
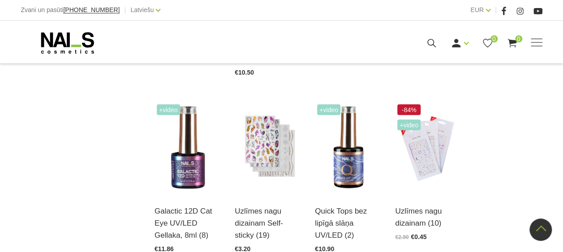
scroll to position [946, 0]
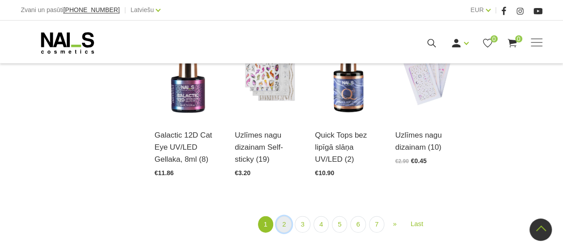
click at [284, 224] on link "2" at bounding box center [283, 225] width 15 height 17
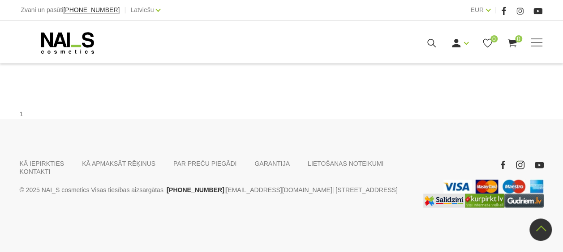
scroll to position [1043, 0]
click at [271, 53] on link "1" at bounding box center [273, 45] width 15 height 17
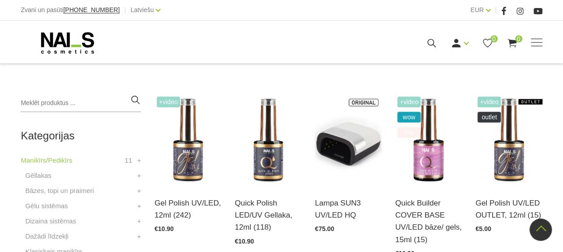
scroll to position [241, 0]
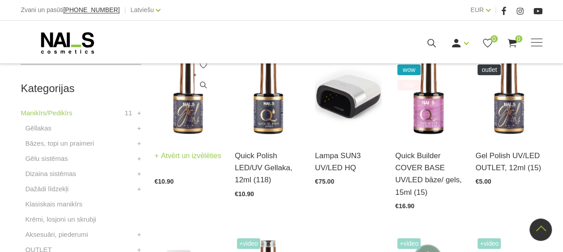
click at [186, 116] on img at bounding box center [187, 93] width 67 height 92
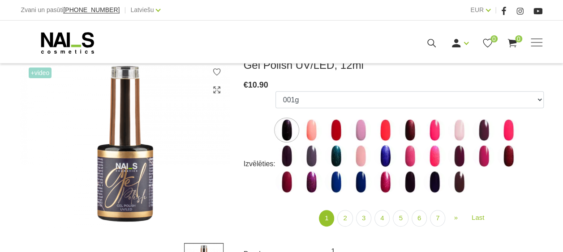
scroll to position [135, 0]
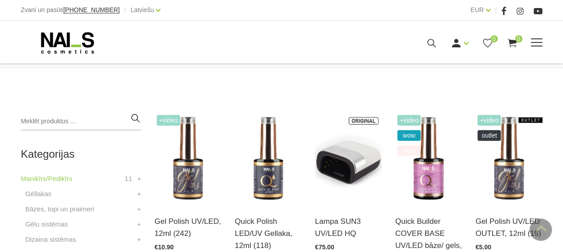
scroll to position [175, 0]
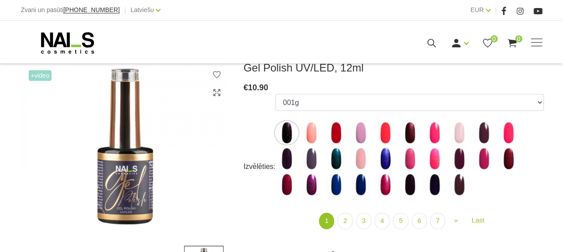
scroll to position [128, 0]
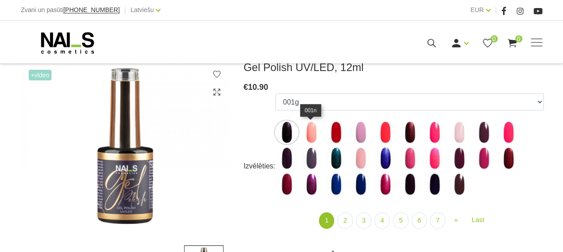
click at [312, 138] on img at bounding box center [311, 132] width 22 height 22
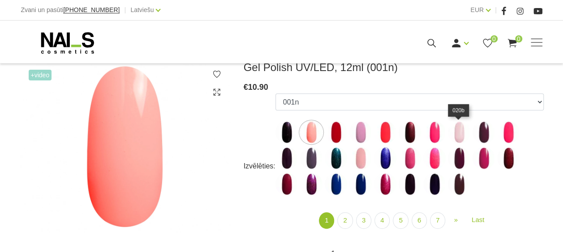
click at [456, 135] on img at bounding box center [459, 132] width 22 height 22
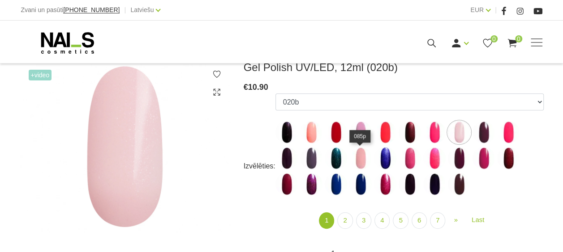
click at [357, 158] on img at bounding box center [360, 158] width 22 height 22
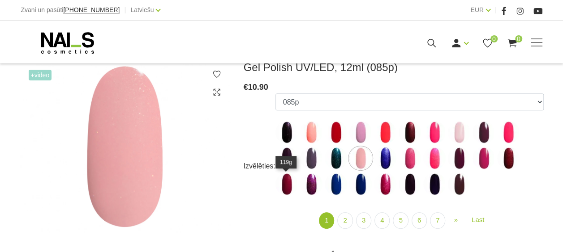
click at [282, 191] on img at bounding box center [286, 184] width 22 height 22
select select "4026"
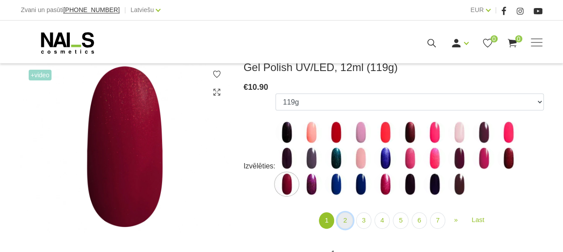
click at [344, 221] on link "2" at bounding box center [344, 221] width 15 height 17
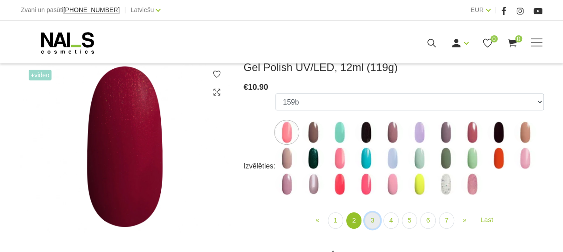
click at [374, 222] on link "3" at bounding box center [371, 221] width 15 height 17
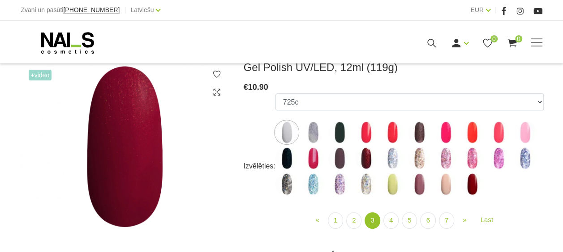
click at [466, 188] on img at bounding box center [472, 184] width 22 height 22
select select "4182"
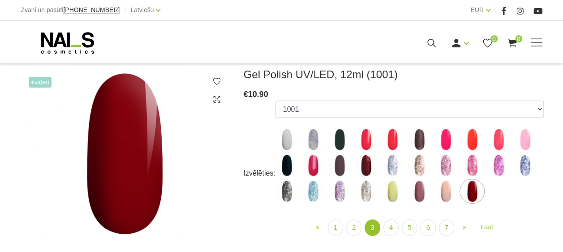
scroll to position [123, 0]
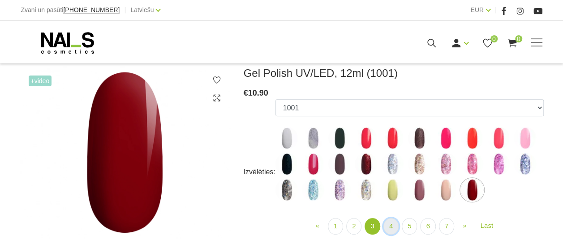
click at [390, 227] on link "4" at bounding box center [390, 226] width 15 height 17
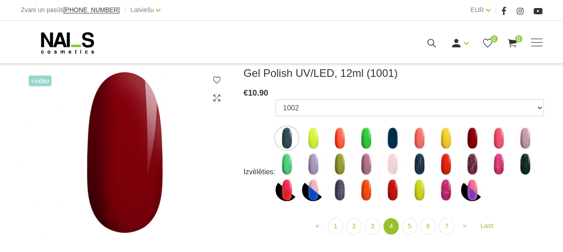
click at [393, 194] on img at bounding box center [392, 190] width 22 height 22
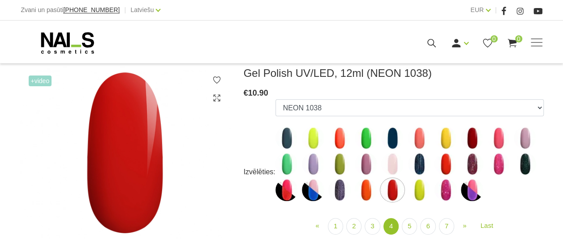
click at [475, 133] on img at bounding box center [472, 138] width 22 height 22
select select "4196"
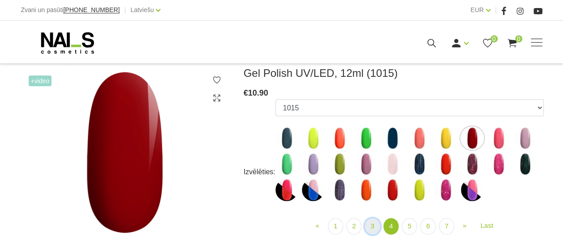
click at [372, 227] on link "3" at bounding box center [371, 226] width 15 height 17
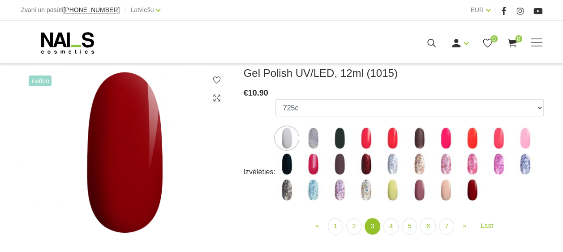
click at [473, 192] on img at bounding box center [472, 190] width 22 height 22
select select "4182"
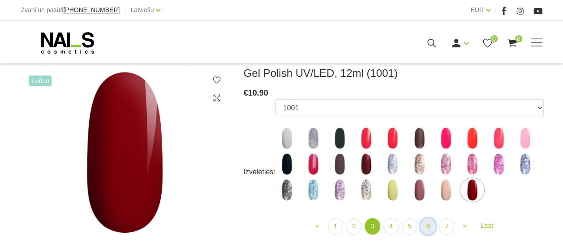
click at [425, 227] on link "6" at bounding box center [427, 226] width 15 height 17
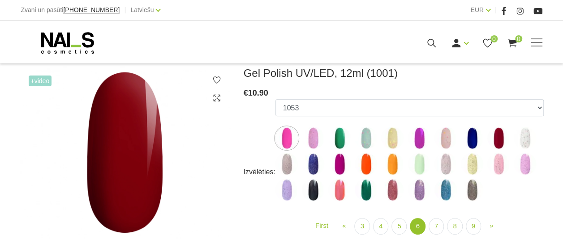
click at [501, 140] on img at bounding box center [498, 138] width 22 height 22
select select "5284"
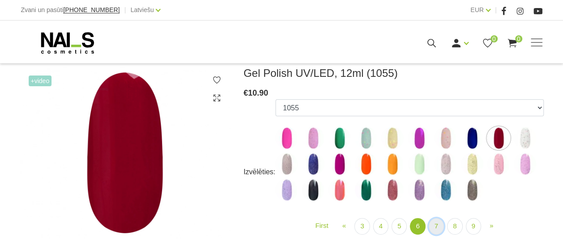
click at [433, 227] on link "7" at bounding box center [435, 226] width 15 height 17
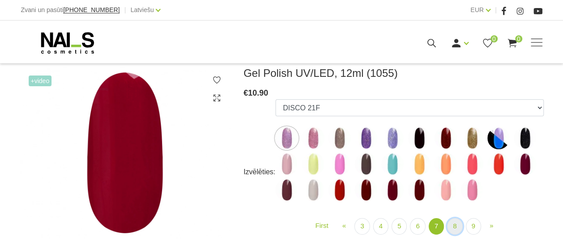
click at [453, 226] on link "8" at bounding box center [454, 226] width 15 height 17
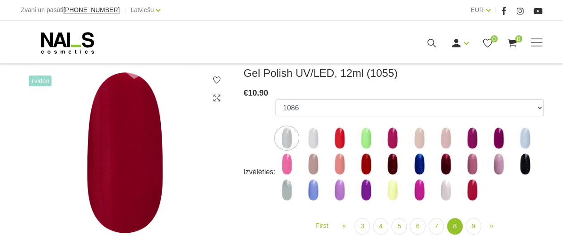
click at [364, 166] on img at bounding box center [366, 164] width 22 height 22
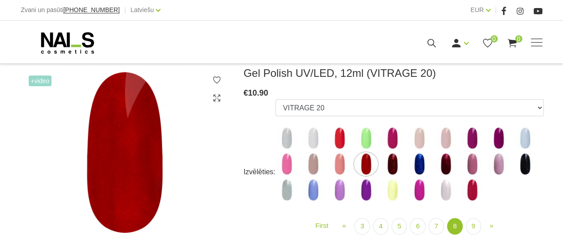
click at [417, 136] on img at bounding box center [419, 138] width 22 height 22
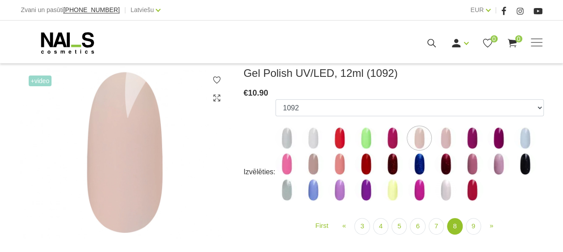
click at [446, 137] on img at bounding box center [445, 138] width 22 height 22
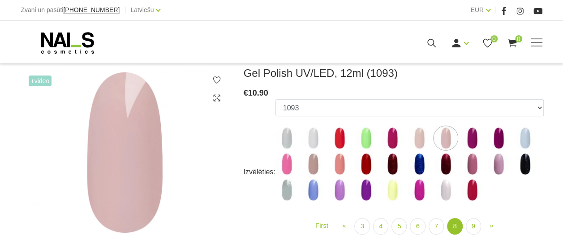
click at [418, 137] on img at bounding box center [419, 138] width 22 height 22
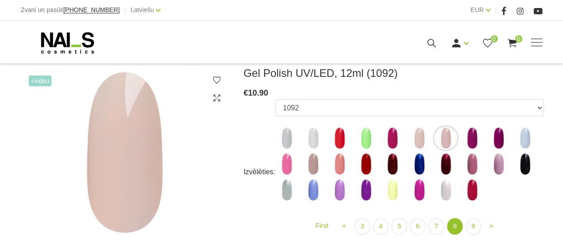
click at [469, 190] on img at bounding box center [472, 190] width 22 height 22
select select "6195"
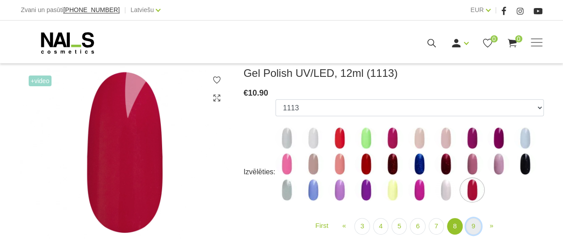
click at [471, 226] on link "9" at bounding box center [473, 226] width 15 height 17
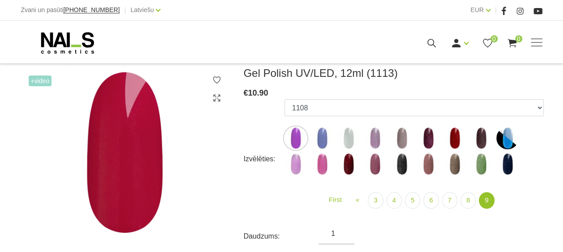
click at [449, 139] on img at bounding box center [454, 138] width 22 height 22
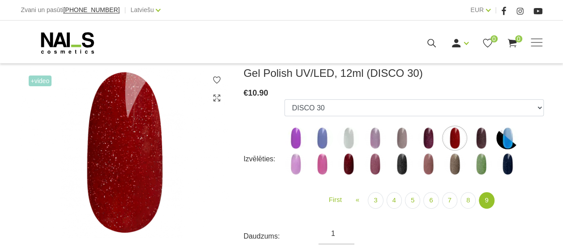
click at [352, 165] on img at bounding box center [348, 164] width 22 height 22
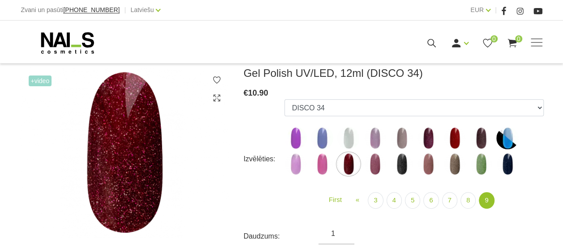
click at [429, 164] on img at bounding box center [428, 164] width 22 height 22
select select "6407"
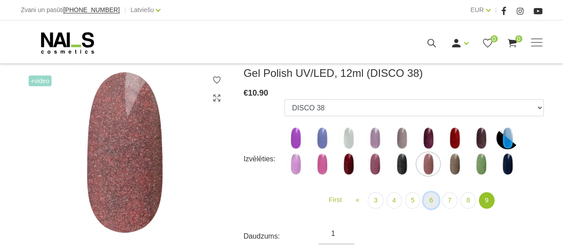
click at [432, 201] on link "6" at bounding box center [430, 201] width 15 height 17
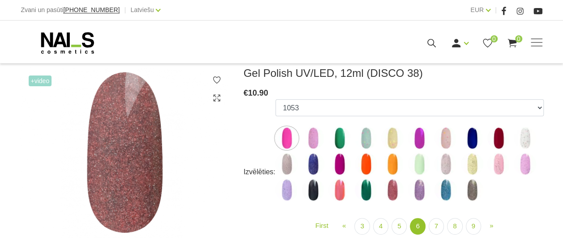
click at [340, 190] on img at bounding box center [339, 190] width 22 height 22
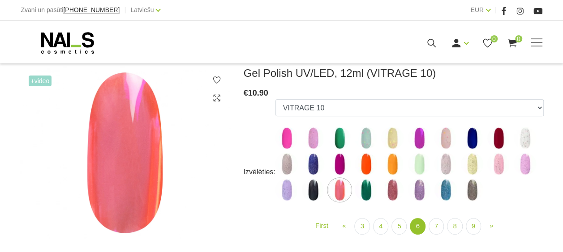
click at [496, 136] on img at bounding box center [498, 138] width 22 height 22
select select "5284"
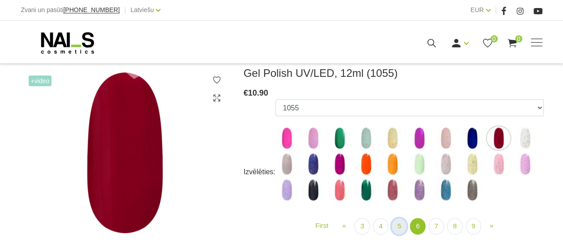
click at [397, 227] on link "5" at bounding box center [398, 226] width 15 height 17
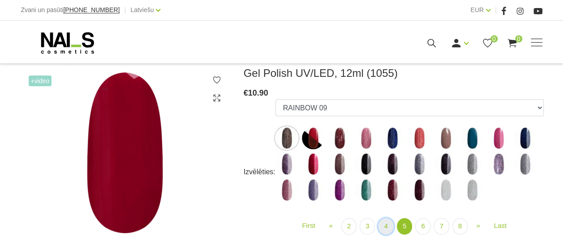
click at [383, 227] on link "4" at bounding box center [385, 226] width 15 height 17
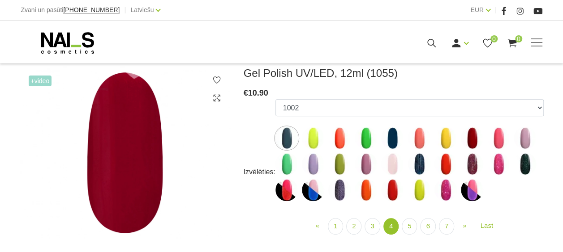
click at [278, 186] on img at bounding box center [286, 190] width 22 height 22
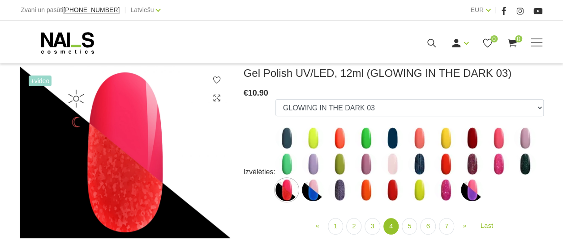
click at [312, 190] on img at bounding box center [313, 190] width 22 height 22
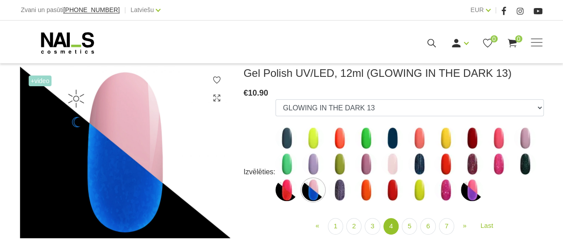
click at [469, 190] on img at bounding box center [472, 190] width 22 height 22
select select "4468"
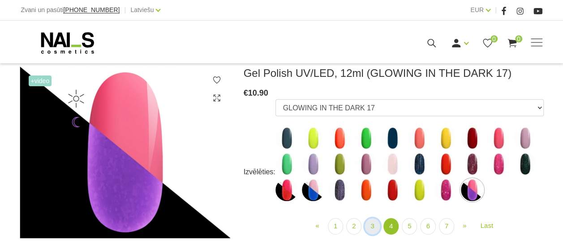
click at [372, 227] on link "3" at bounding box center [371, 226] width 15 height 17
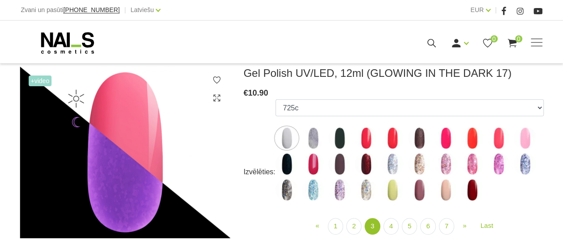
click at [474, 196] on img at bounding box center [472, 190] width 22 height 22
select select "4182"
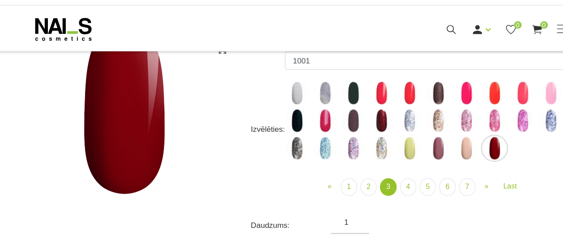
scroll to position [158, 0]
click at [443, 190] on link "7" at bounding box center [446, 191] width 15 height 17
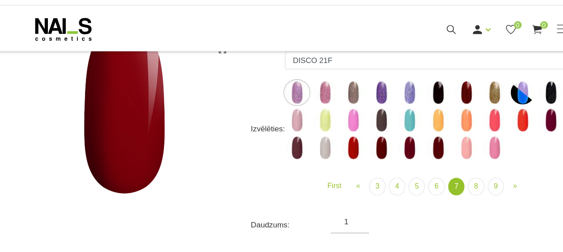
click at [445, 152] on img at bounding box center [445, 154] width 22 height 22
select select "5897"
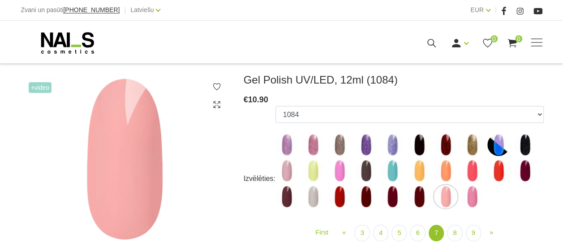
scroll to position [110, 0]
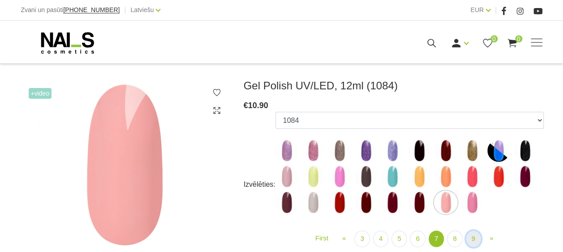
click at [471, 240] on link "9" at bounding box center [473, 239] width 15 height 17
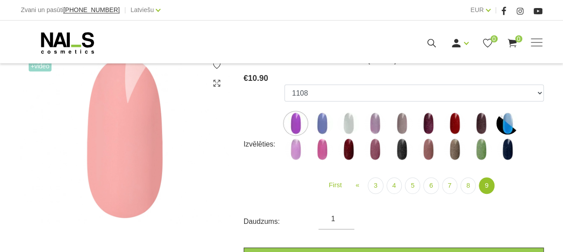
scroll to position [138, 0]
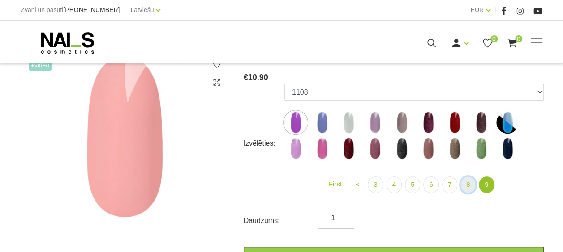
click at [466, 186] on link "8" at bounding box center [467, 185] width 15 height 17
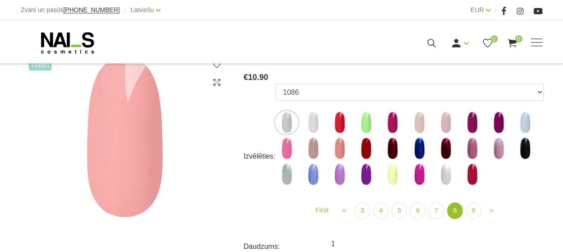
click at [442, 122] on img at bounding box center [445, 122] width 22 height 22
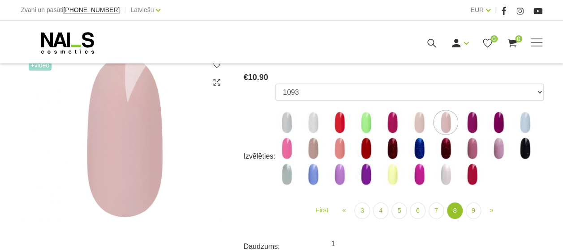
click at [417, 121] on img at bounding box center [419, 122] width 22 height 22
select select "5905"
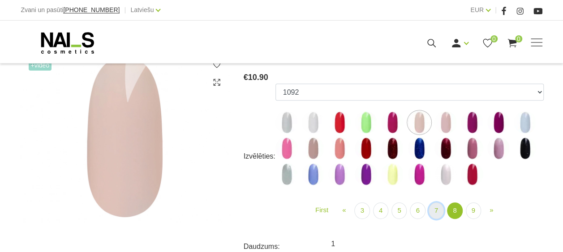
click at [432, 210] on link "7" at bounding box center [435, 211] width 15 height 17
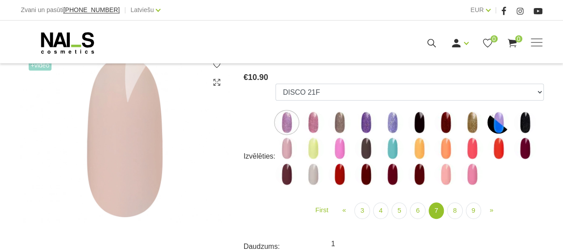
click at [448, 168] on img at bounding box center [445, 174] width 22 height 22
select select "5897"
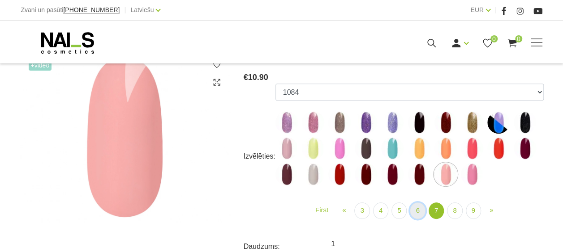
click at [414, 210] on link "6" at bounding box center [417, 211] width 15 height 17
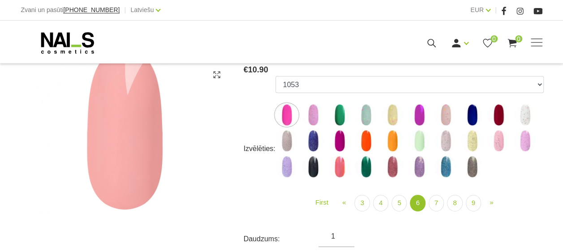
scroll to position [145, 0]
click at [398, 204] on link "5" at bounding box center [398, 204] width 15 height 17
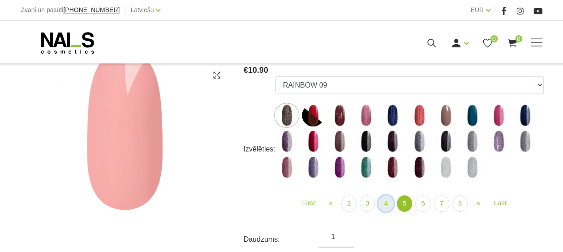
click at [387, 204] on link "4" at bounding box center [385, 204] width 15 height 17
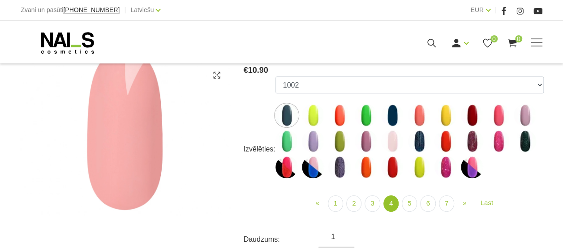
click at [394, 140] on img at bounding box center [392, 141] width 22 height 22
select select "4272"
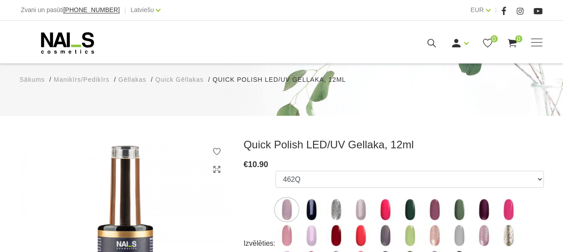
scroll to position [135, 0]
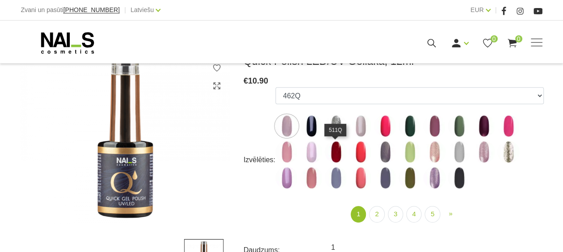
click at [336, 152] on img at bounding box center [336, 152] width 22 height 22
select select "4344"
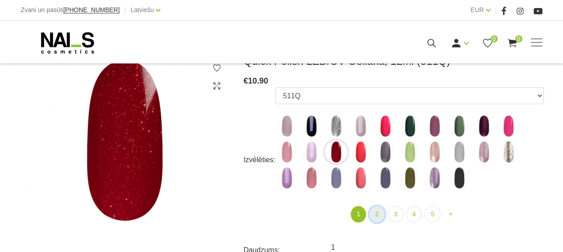
click at [373, 214] on link "2" at bounding box center [376, 214] width 15 height 17
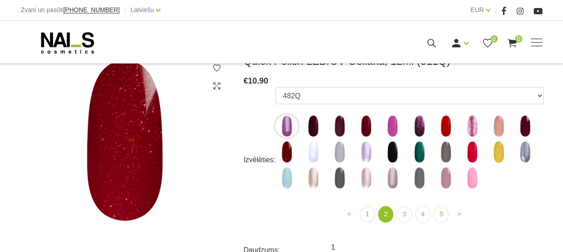
click at [494, 129] on img at bounding box center [498, 126] width 22 height 22
select select "4380"
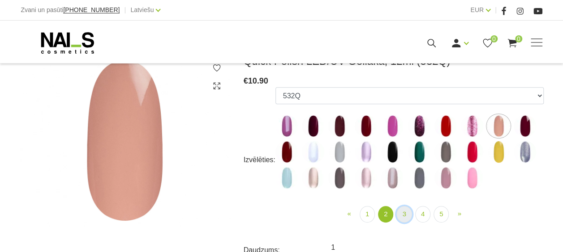
click at [405, 214] on link "3" at bounding box center [403, 214] width 15 height 17
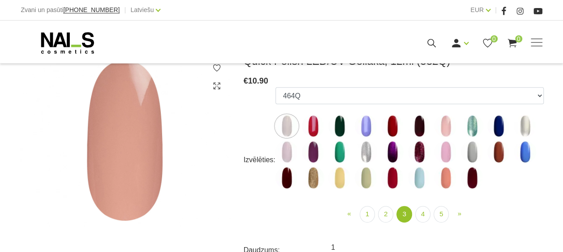
click at [444, 152] on img at bounding box center [445, 152] width 22 height 22
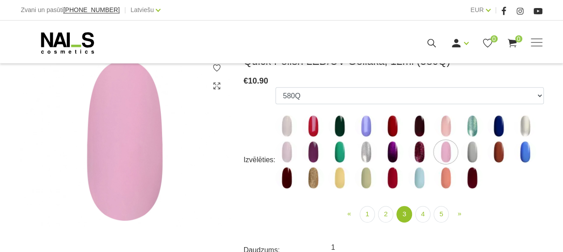
click at [284, 153] on img at bounding box center [286, 152] width 22 height 22
select select "4437"
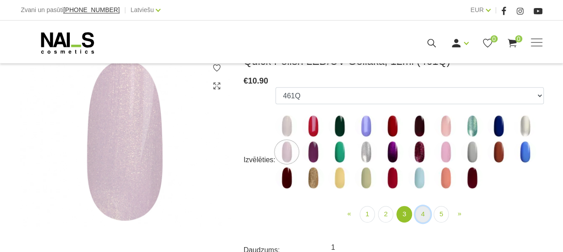
click at [422, 217] on link "4" at bounding box center [422, 214] width 15 height 17
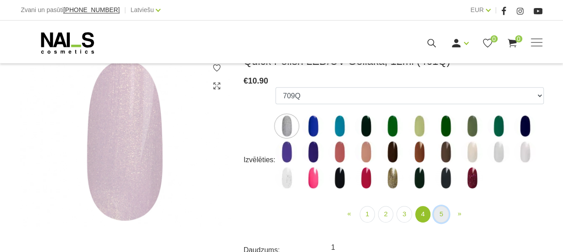
click at [440, 218] on link "5" at bounding box center [440, 214] width 15 height 17
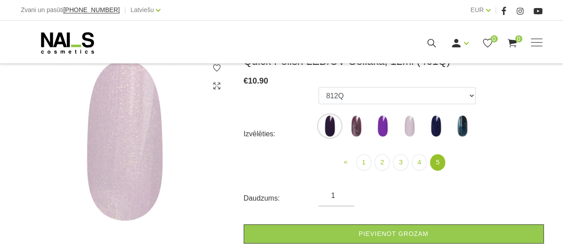
click at [431, 130] on img at bounding box center [435, 126] width 22 height 22
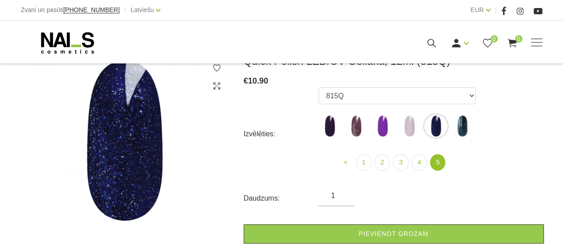
click at [461, 125] on img at bounding box center [462, 126] width 22 height 22
select select "6327"
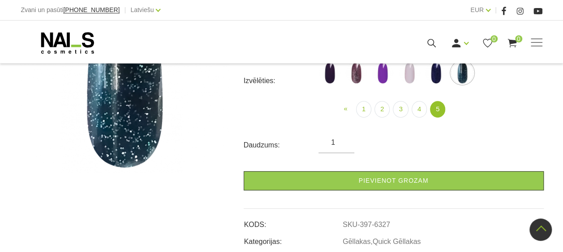
scroll to position [178, 0]
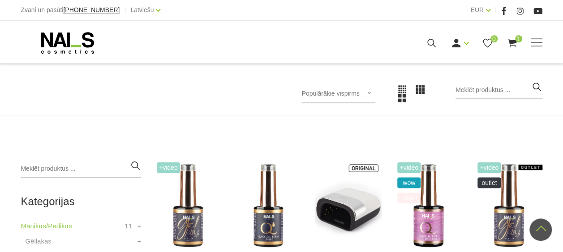
scroll to position [124, 0]
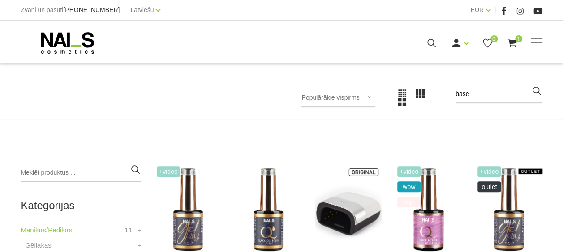
type input "base"
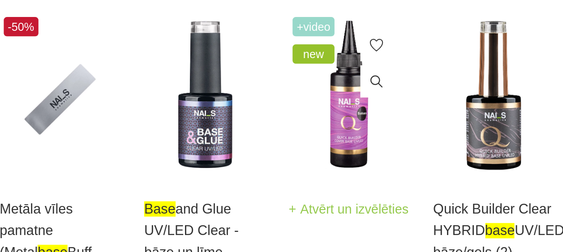
scroll to position [214, 0]
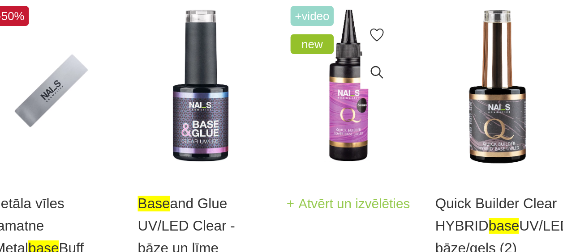
click at [375, 189] on link "Atvērt un izvēlēties" at bounding box center [348, 183] width 67 height 13
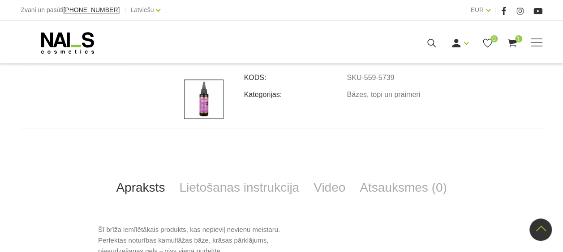
scroll to position [328, 0]
click at [330, 172] on link "Video" at bounding box center [329, 187] width 46 height 30
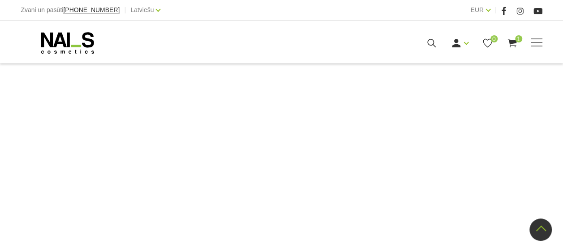
scroll to position [646, 0]
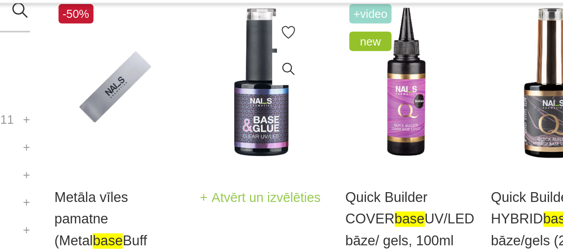
scroll to position [226, 0]
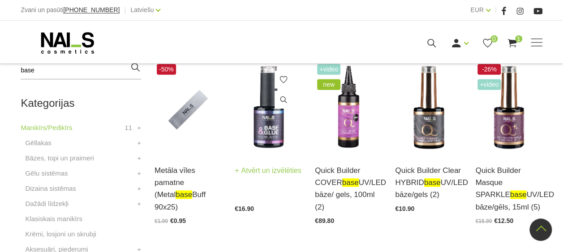
click at [269, 125] on img at bounding box center [268, 108] width 67 height 92
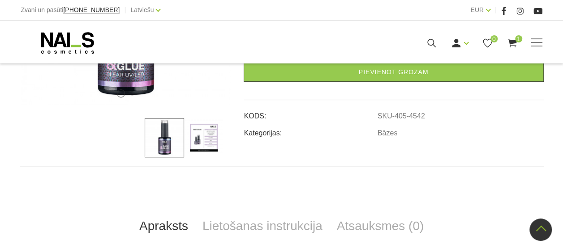
scroll to position [257, 0]
click at [210, 139] on img at bounding box center [203, 137] width 39 height 39
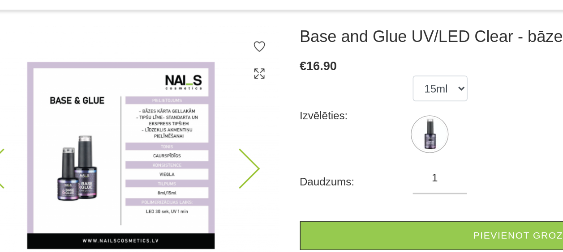
scroll to position [115, 0]
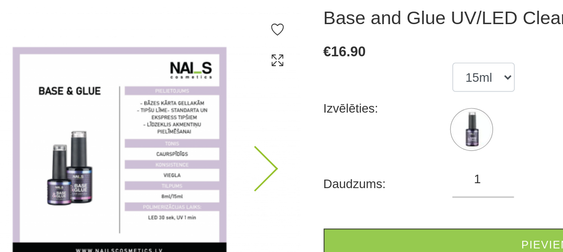
click at [212, 167] on icon at bounding box center [203, 169] width 26 height 26
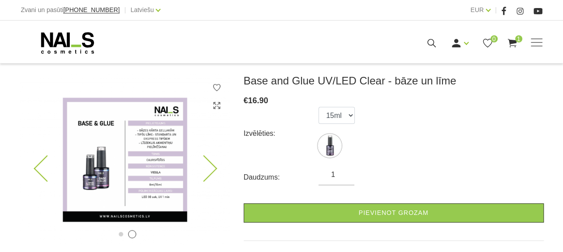
click at [31, 165] on img at bounding box center [125, 159] width 210 height 171
click at [39, 171] on icon at bounding box center [47, 169] width 26 height 26
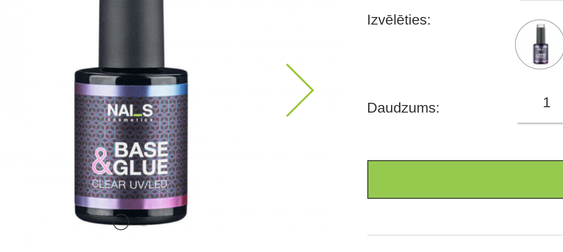
scroll to position [126, 0]
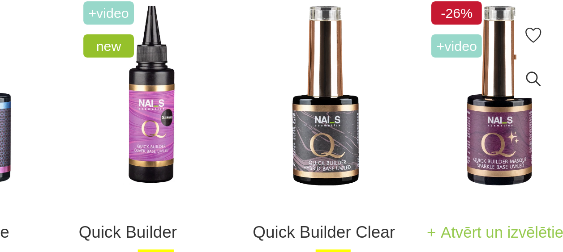
scroll to position [210, 0]
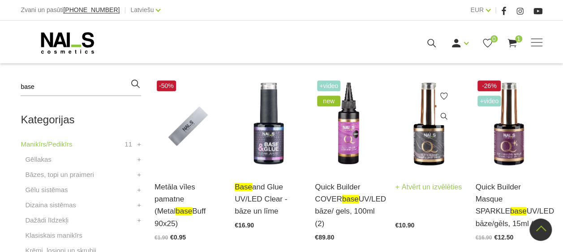
click at [433, 138] on img at bounding box center [428, 124] width 67 height 92
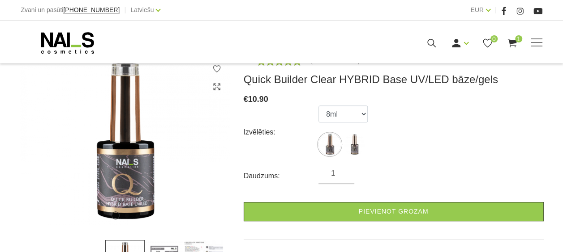
scroll to position [134, 0]
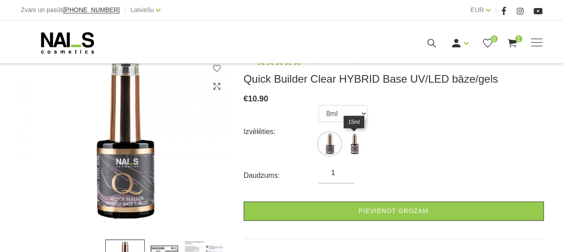
click at [355, 145] on img at bounding box center [354, 144] width 22 height 22
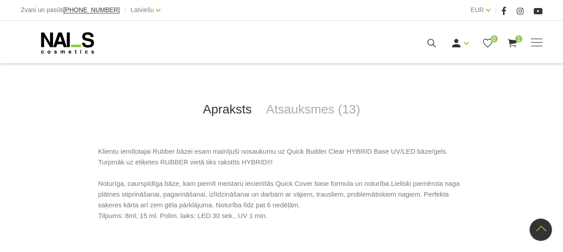
scroll to position [372, 0]
click at [304, 108] on link "Atsauksmes (13)" at bounding box center [313, 109] width 108 height 30
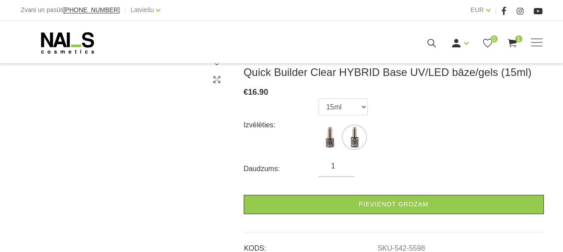
scroll to position [173, 0]
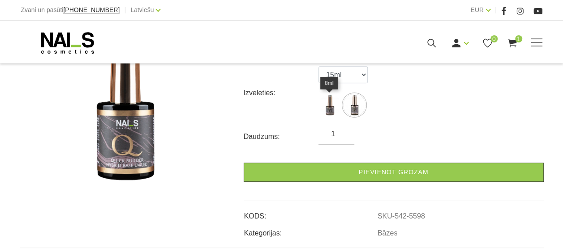
click at [328, 106] on img at bounding box center [329, 105] width 22 height 22
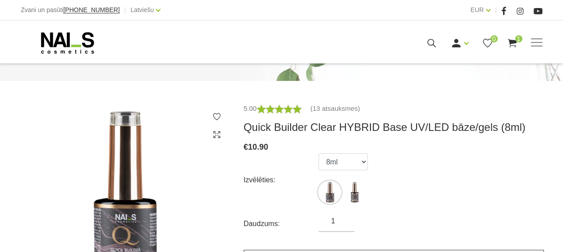
scroll to position [85, 0]
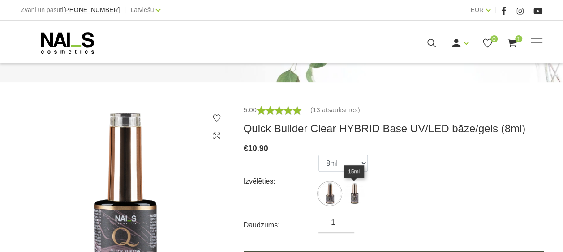
click at [353, 192] on img at bounding box center [354, 194] width 22 height 22
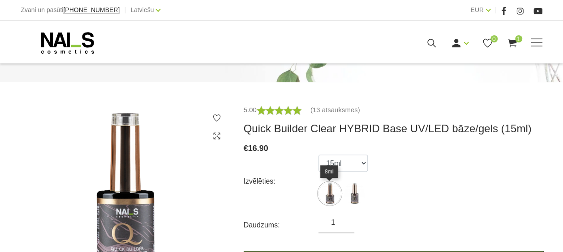
click at [330, 194] on img at bounding box center [329, 194] width 22 height 22
select select "5597"
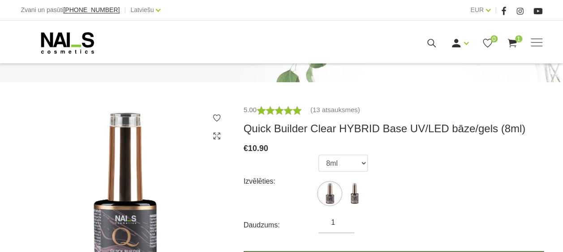
scroll to position [168, 0]
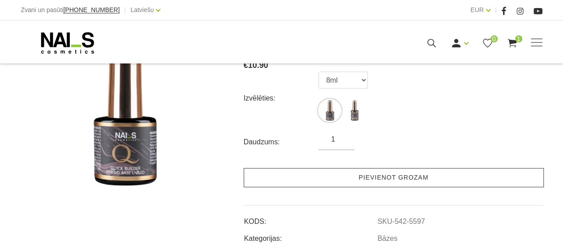
click at [402, 175] on link "Pievienot grozam" at bounding box center [394, 177] width 300 height 19
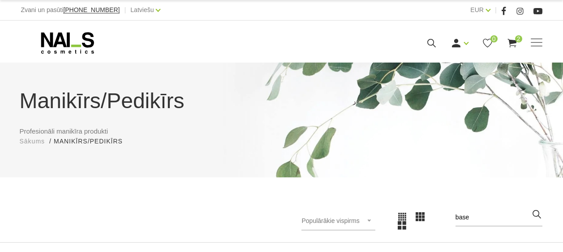
scroll to position [209, 0]
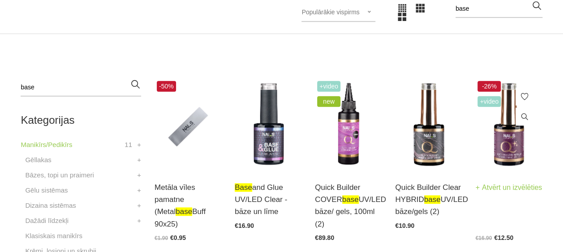
click at [504, 141] on img at bounding box center [508, 125] width 67 height 92
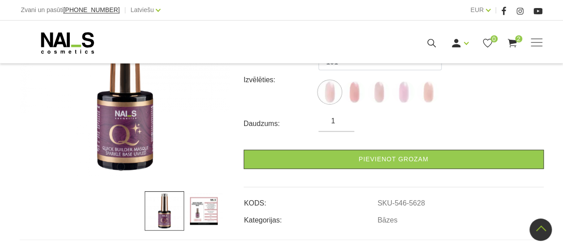
scroll to position [147, 0]
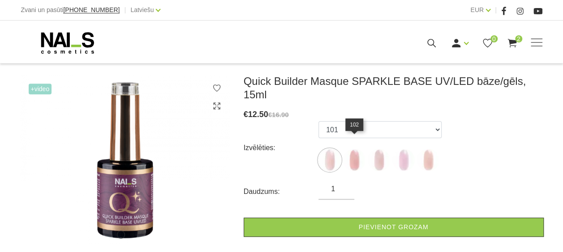
click at [349, 150] on img at bounding box center [354, 160] width 22 height 22
select select "5629"
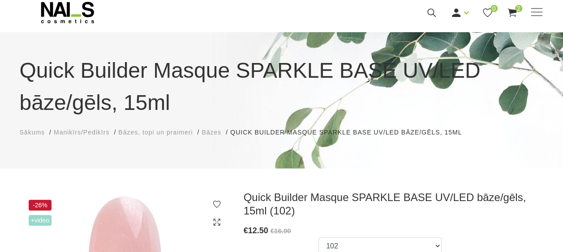
scroll to position [2, 0]
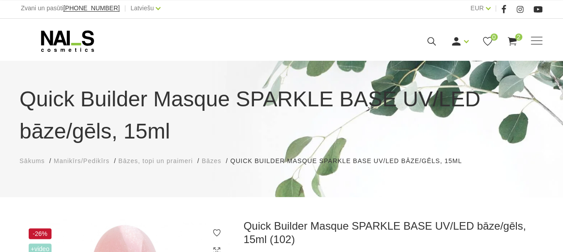
click at [28, 163] on span "Sākums" at bounding box center [33, 161] width 26 height 7
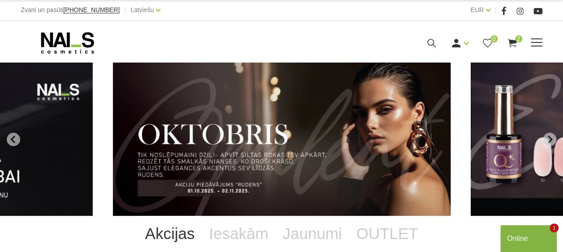
click at [432, 41] on icon at bounding box center [431, 43] width 11 height 11
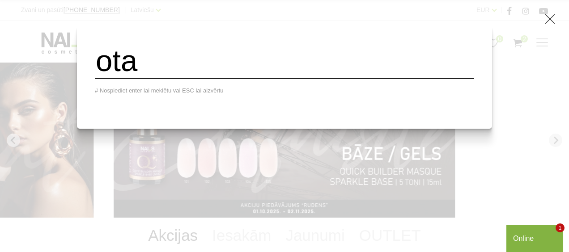
type input "ota"
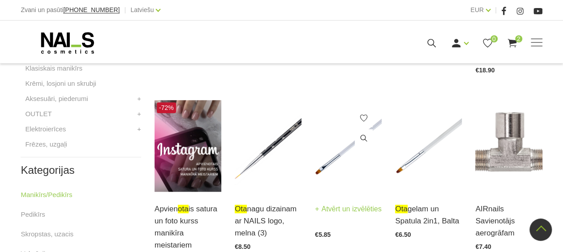
scroll to position [376, 0]
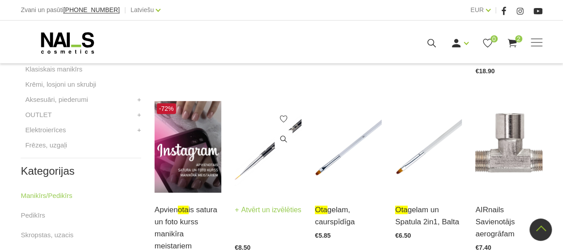
click at [278, 151] on img at bounding box center [268, 147] width 67 height 92
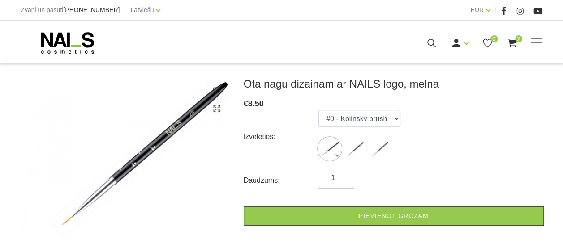
scroll to position [110, 0]
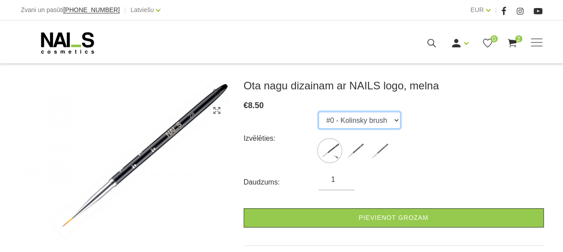
click at [377, 118] on select "#0 - Kolinsky brush #3 - Kolinsky brush #1 - Kolinsky brush" at bounding box center [359, 120] width 82 height 17
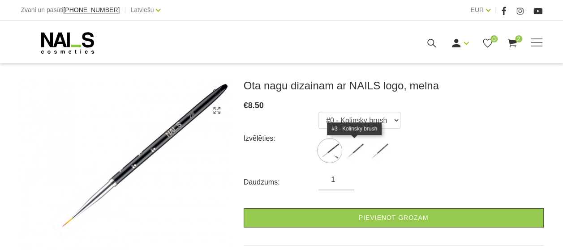
click at [353, 153] on img at bounding box center [354, 151] width 22 height 22
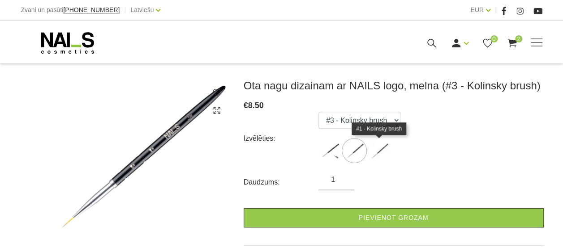
click at [376, 149] on img at bounding box center [379, 151] width 22 height 22
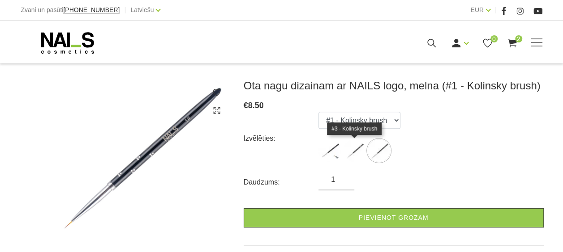
click at [351, 152] on img at bounding box center [354, 151] width 22 height 22
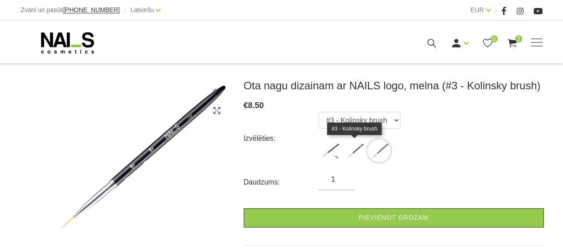
click at [355, 147] on img at bounding box center [354, 151] width 22 height 22
click at [354, 142] on img at bounding box center [354, 151] width 22 height 22
click at [384, 153] on img at bounding box center [379, 151] width 22 height 22
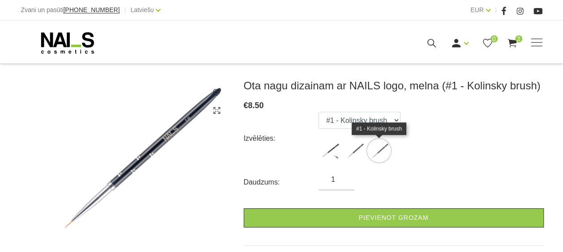
click at [377, 150] on img at bounding box center [379, 151] width 22 height 22
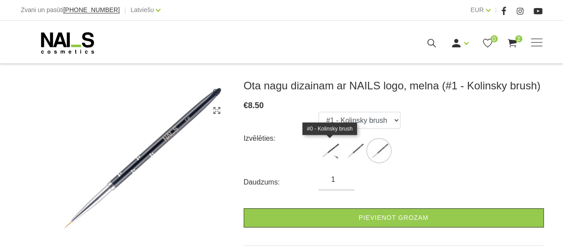
click at [330, 147] on img at bounding box center [329, 151] width 22 height 22
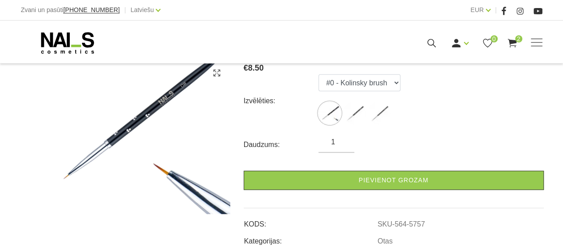
scroll to position [148, 0]
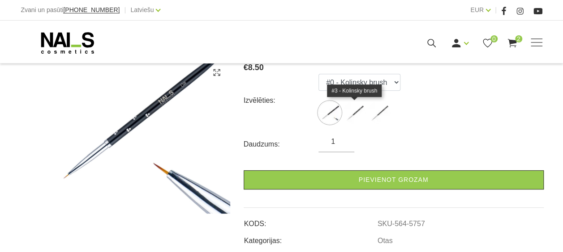
click at [352, 112] on img at bounding box center [354, 113] width 22 height 22
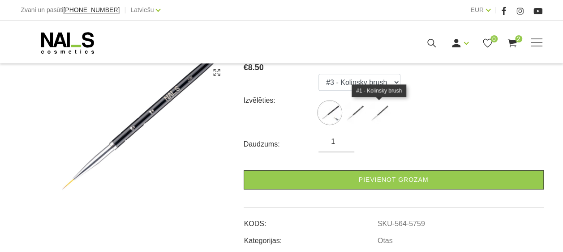
click at [379, 112] on img at bounding box center [379, 113] width 22 height 22
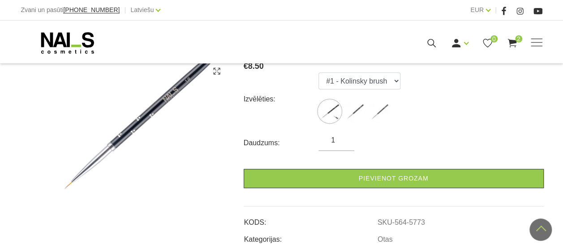
scroll to position [149, 0]
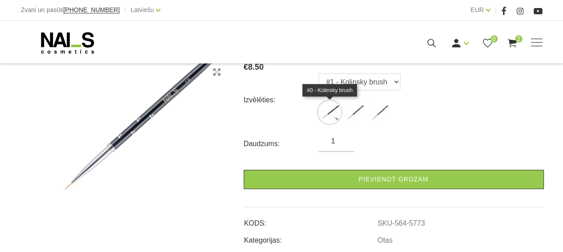
click at [331, 111] on img at bounding box center [329, 112] width 22 height 22
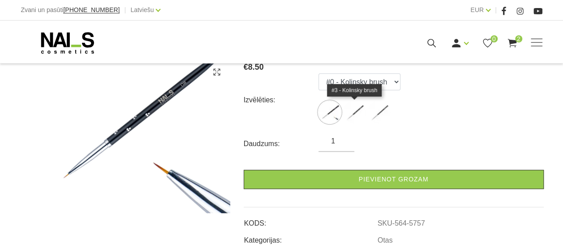
click at [353, 111] on img at bounding box center [354, 112] width 22 height 22
select select "5759"
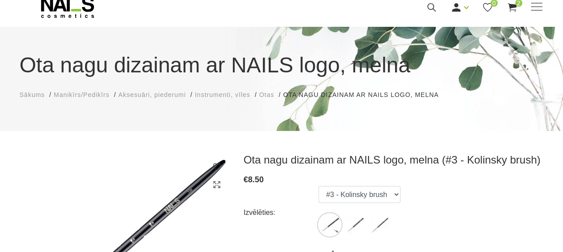
scroll to position [35, 0]
click at [272, 96] on span "Otas" at bounding box center [266, 95] width 15 height 7
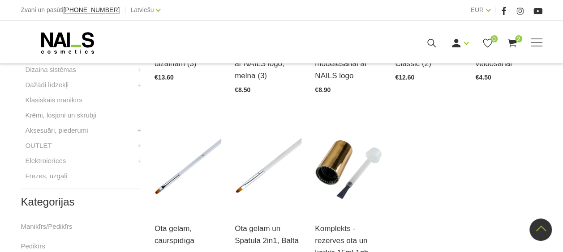
scroll to position [335, 0]
click at [66, 131] on link "Aksesuāri, piederumi" at bounding box center [56, 130] width 63 height 11
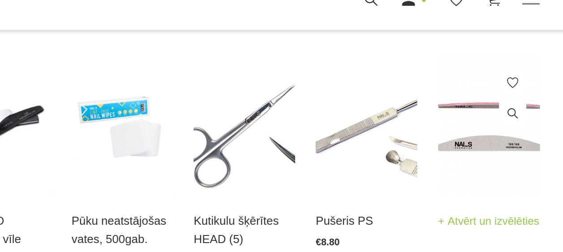
scroll to position [576, 0]
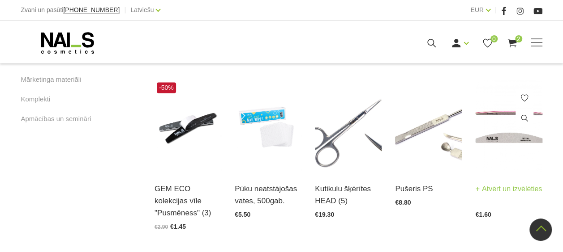
click at [492, 189] on link "Atvērt un izvēlēties" at bounding box center [508, 189] width 67 height 13
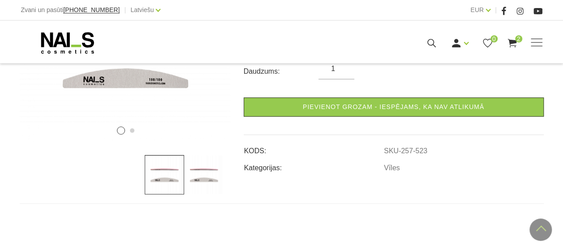
scroll to position [219, 0]
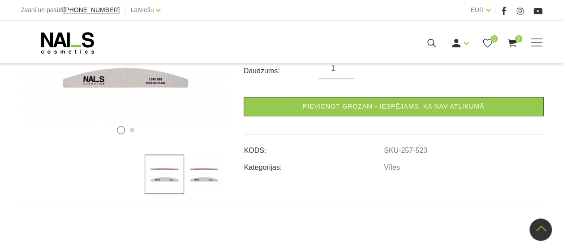
click at [200, 178] on img at bounding box center [203, 174] width 39 height 39
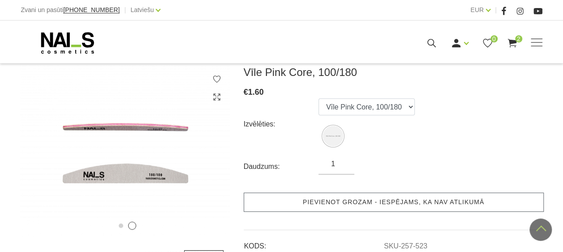
scroll to position [123, 0]
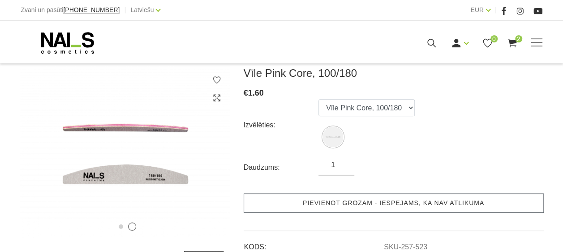
click at [400, 201] on link "Pievienot grozam - iespējams, ka nav atlikumā" at bounding box center [394, 203] width 300 height 19
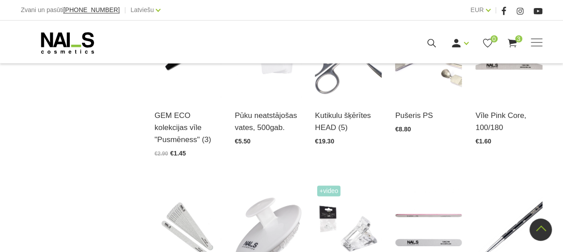
scroll to position [750, 0]
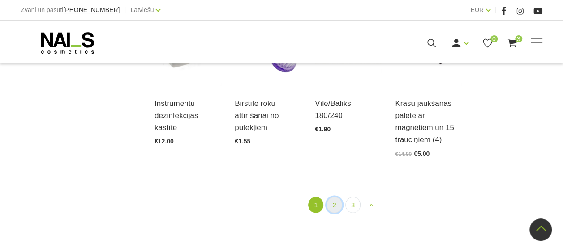
click at [331, 201] on link "2" at bounding box center [333, 205] width 15 height 17
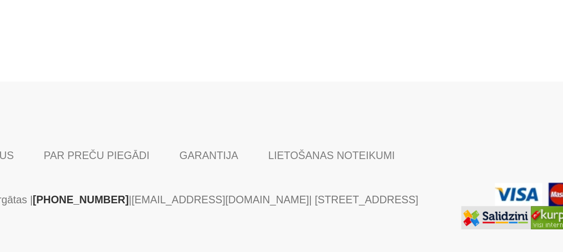
scroll to position [906, 0]
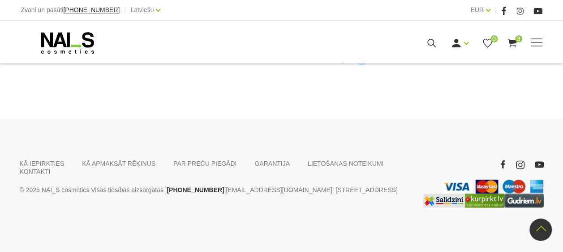
click at [362, 64] on link "3" at bounding box center [361, 55] width 15 height 17
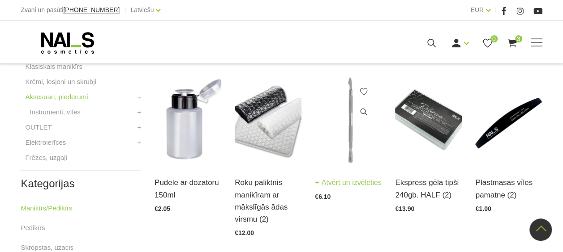
scroll to position [368, 0]
click at [363, 91] on icon at bounding box center [363, 91] width 9 height 9
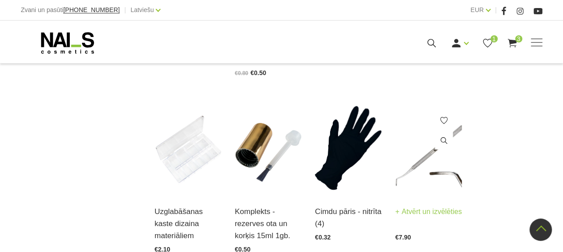
scroll to position [906, 0]
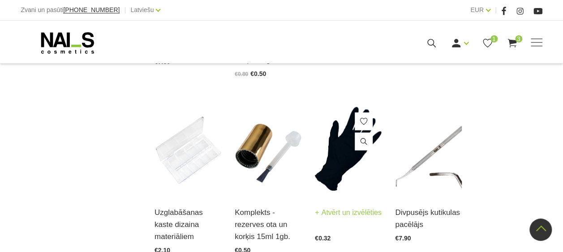
click at [342, 144] on img at bounding box center [348, 150] width 67 height 92
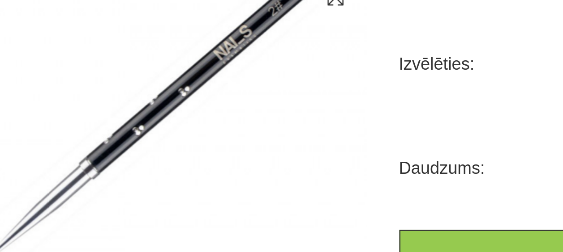
scroll to position [119, 0]
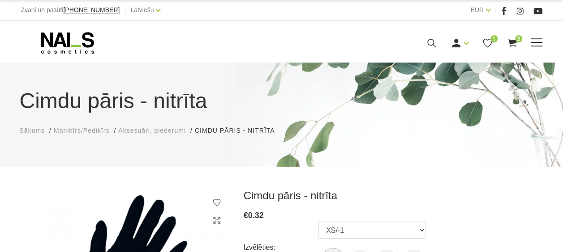
click at [429, 43] on icon at bounding box center [431, 43] width 11 height 11
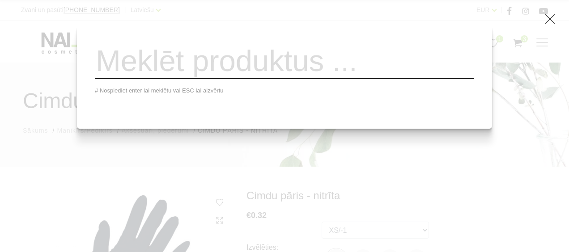
click at [254, 66] on input "search" at bounding box center [285, 61] width 380 height 36
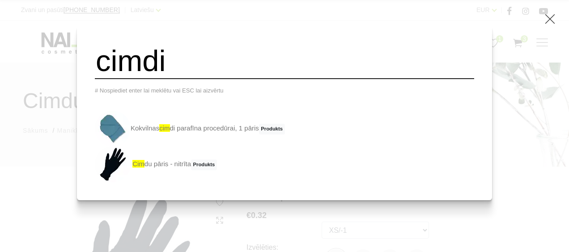
type input "cimdi"
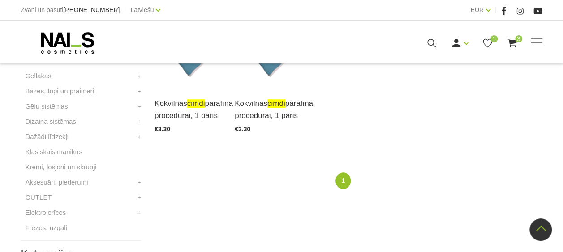
scroll to position [284, 0]
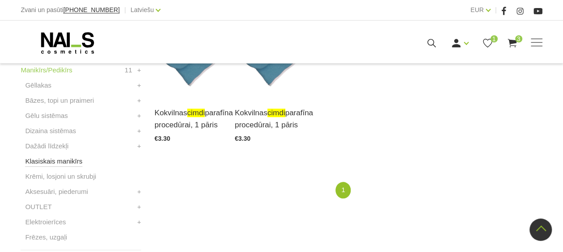
click at [47, 160] on link "Klasiskais manikīrs" at bounding box center [53, 161] width 57 height 11
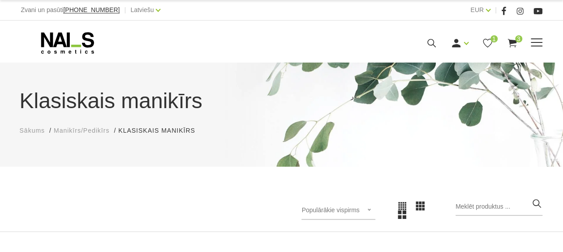
click at [511, 41] on use at bounding box center [511, 43] width 9 height 9
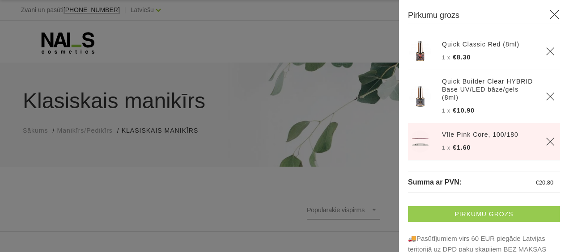
click at [489, 214] on link "Pirkumu grozs" at bounding box center [484, 214] width 152 height 16
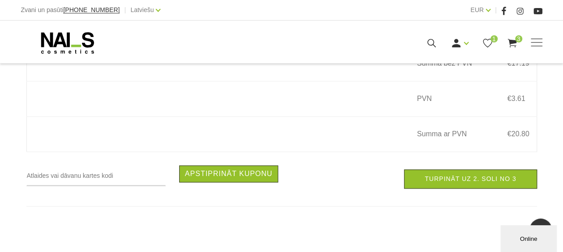
scroll to position [470, 0]
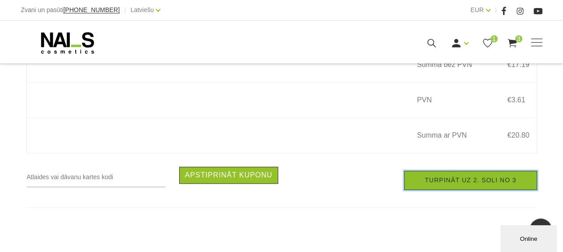
click at [441, 184] on link "Turpināt uz 2. soli no 3" at bounding box center [470, 180] width 133 height 19
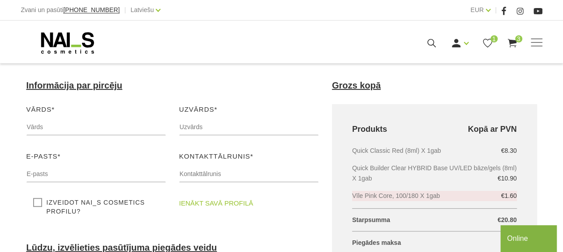
scroll to position [108, 0]
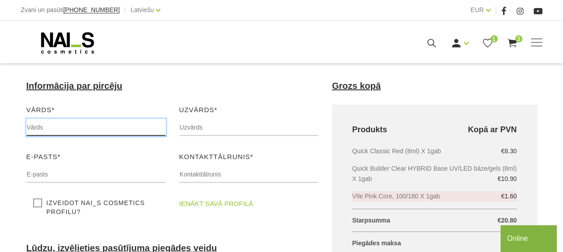
click at [61, 133] on input "text" at bounding box center [95, 127] width 139 height 17
type input "Rentāte"
type input "Kronberga"
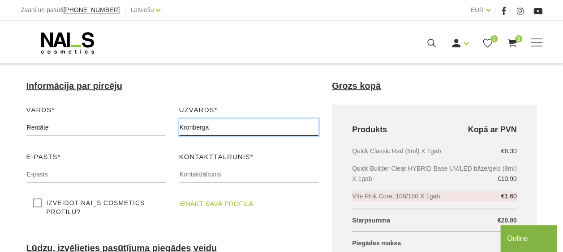
type input "[EMAIL_ADDRESS][DOMAIN_NAME]"
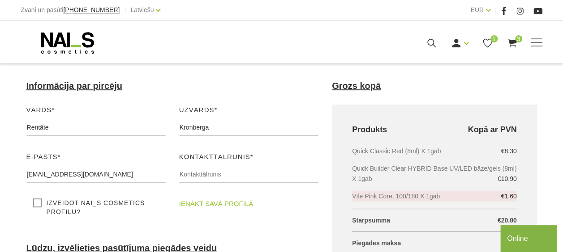
type input "22348972"
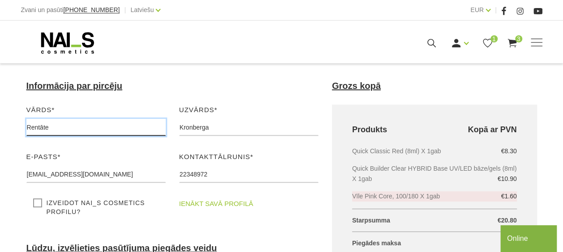
drag, startPoint x: 60, startPoint y: 124, endPoint x: 7, endPoint y: 122, distance: 52.4
type input "Renāte"
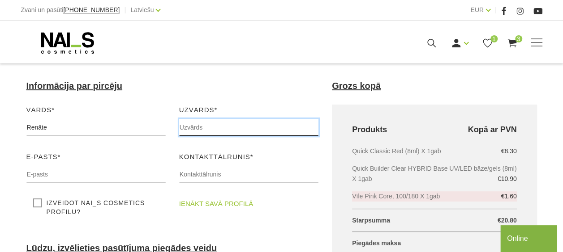
type input "Kronberga"
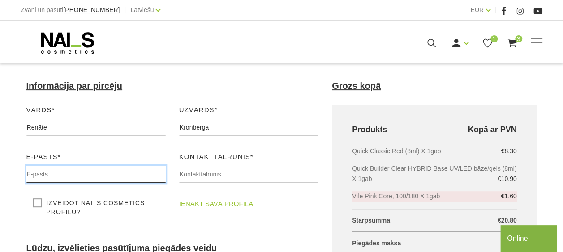
type input "[EMAIL_ADDRESS][DOMAIN_NAME]"
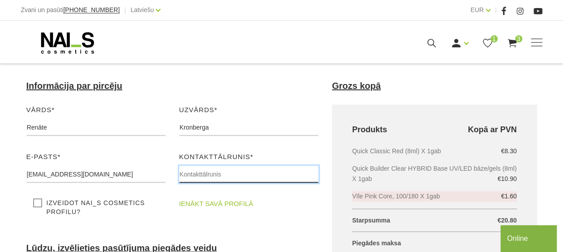
type input "22348972"
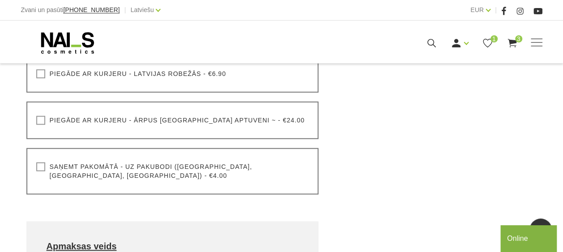
scroll to position [369, 0]
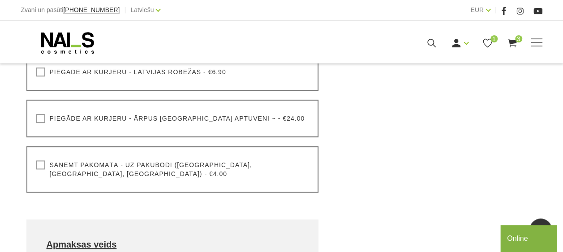
click at [39, 166] on label "Saņemt pakomātā - uz pakubodi (Latvija, Lietuva, Igaunija) - €4.00" at bounding box center [172, 170] width 273 height 18
click at [0, 0] on input "Saņemt pakomātā - uz pakubodi (Latvija, Lietuva, Igaunija) - €4.00" at bounding box center [0, 0] width 0 height 0
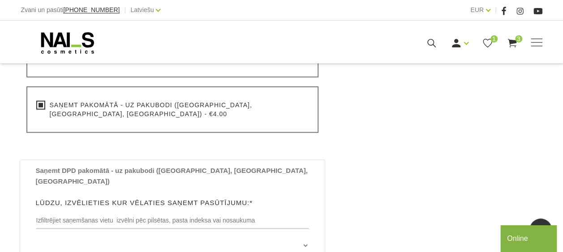
scroll to position [472, 0]
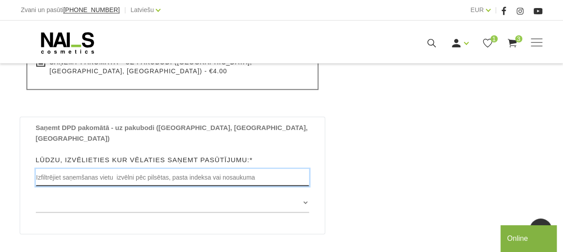
click at [192, 169] on input "text" at bounding box center [173, 177] width 274 height 17
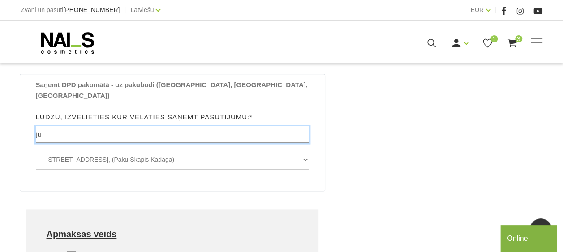
scroll to position [515, 0]
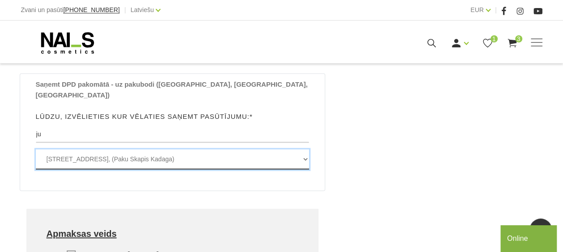
click at [305, 150] on select "Mežavēju iela 1 , KADAGA, LV2103, (Paku Skapis Kadaga) Sadzīves pakalpojumi , M…" at bounding box center [173, 160] width 274 height 20
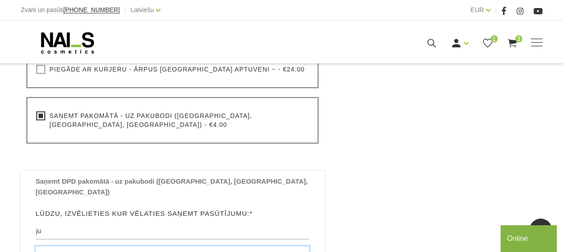
scroll to position [462, 0]
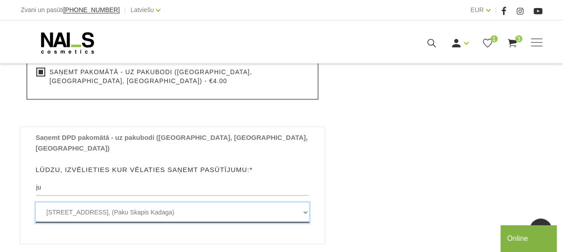
click at [298, 203] on select "Mežavēju iela 1 , KADAGA, LV2103, (Paku Skapis Kadaga) Sadzīves pakalpojumi , M…" at bounding box center [173, 213] width 274 height 20
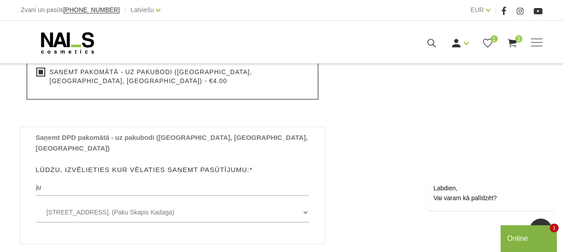
click at [343, 169] on div "Grozs kopā Produkts Kopā ar PVN Quick Classic Red (8ml) X 1gab €8.30 Quick Buil…" at bounding box center [434, 74] width 218 height 694
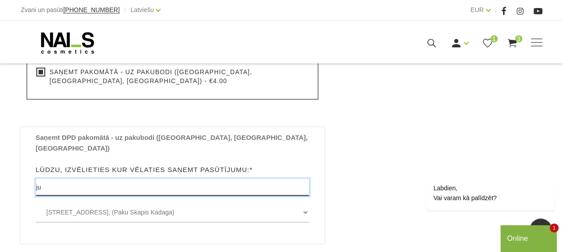
click at [128, 179] on input "ju" at bounding box center [173, 187] width 274 height 17
type input "j"
type input "A"
type input "T"
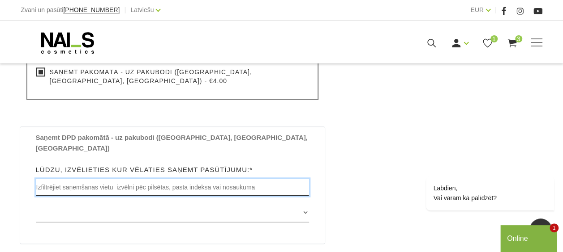
click at [134, 179] on input "text" at bounding box center [173, 187] width 274 height 17
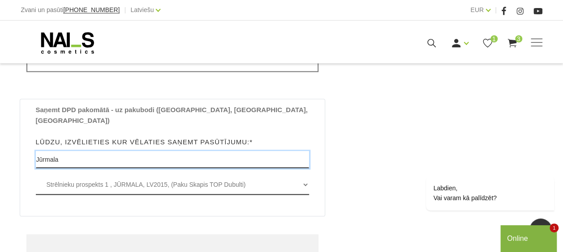
scroll to position [492, 0]
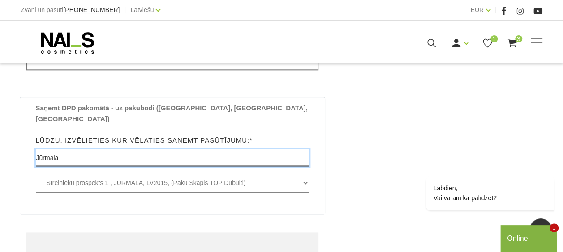
type input "Jūrmala"
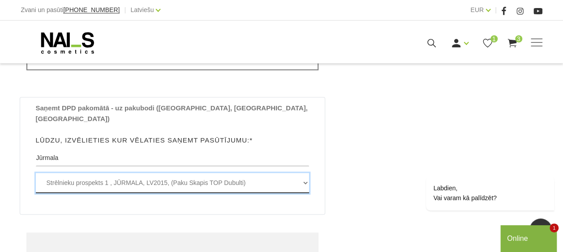
click at [144, 173] on select "Strēlnieku prospekts 1 , JŪRMALA, LV2015, (Paku Skapis TOP Dubulti) Meža prospe…" at bounding box center [173, 183] width 274 height 20
click at [36, 173] on select "Strēlnieku prospekts 1 , JŪRMALA, LV2015, (Paku Skapis TOP Dubulti) Meža prospe…" at bounding box center [173, 183] width 274 height 20
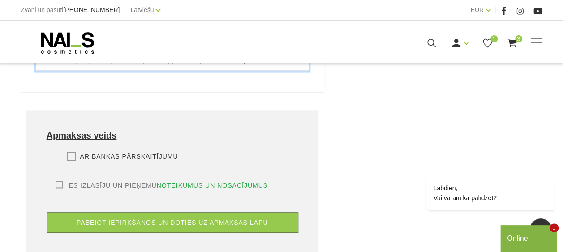
scroll to position [620, 0]
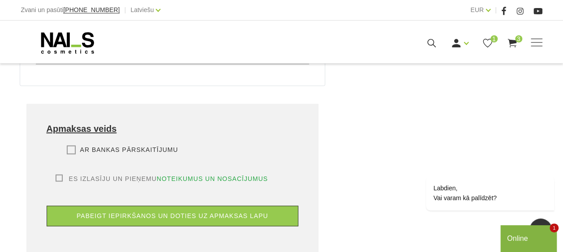
click at [67, 145] on label "Ar bankas pārskaitījumu" at bounding box center [122, 149] width 111 height 9
click at [0, 0] on input "Ar bankas pārskaitījumu" at bounding box center [0, 0] width 0 height 0
click at [57, 175] on label "Es izlasīju un pieņemu noteikumus un nosacījumus" at bounding box center [162, 179] width 213 height 9
click at [0, 0] on input "Es izlasīju un pieņemu noteikumus un nosacījumus" at bounding box center [0, 0] width 0 height 0
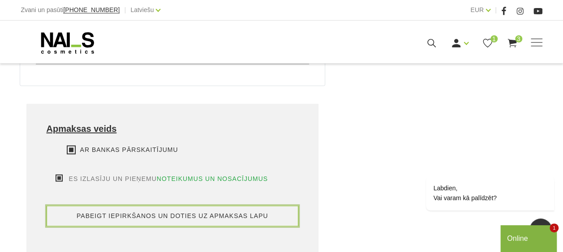
click at [145, 206] on button "pabeigt iepirkšanos un doties uz apmaksas lapu" at bounding box center [173, 216] width 252 height 21
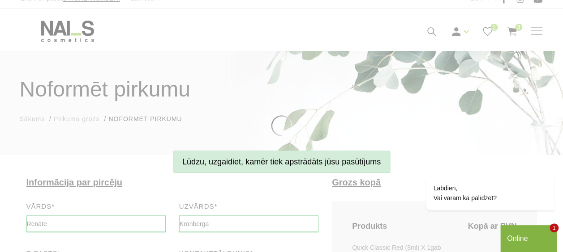
scroll to position [0, 0]
